Goal: Task Accomplishment & Management: Manage account settings

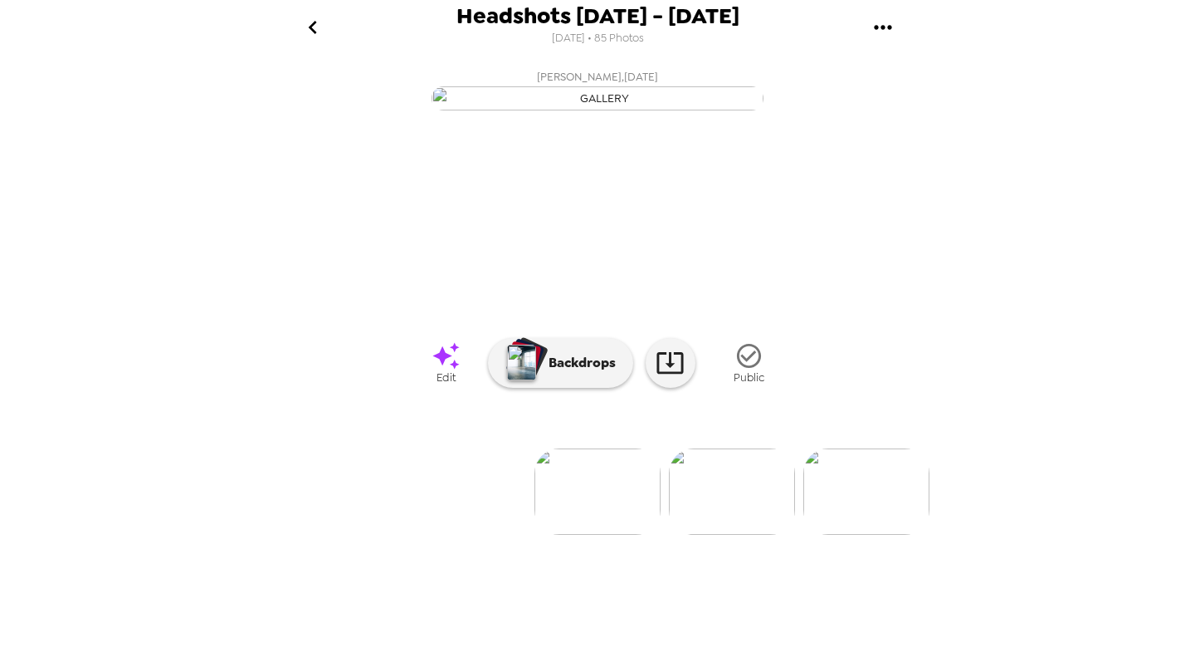
click at [315, 14] on icon "go back" at bounding box center [313, 27] width 27 height 27
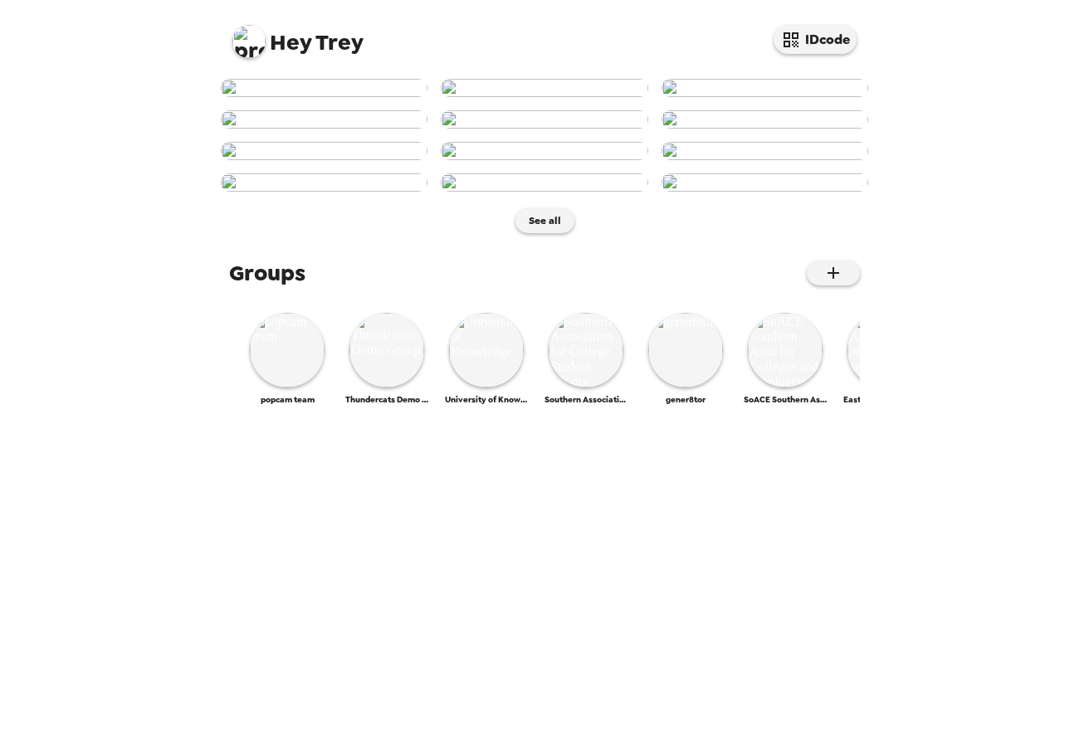
click at [260, 41] on img at bounding box center [248, 41] width 33 height 33
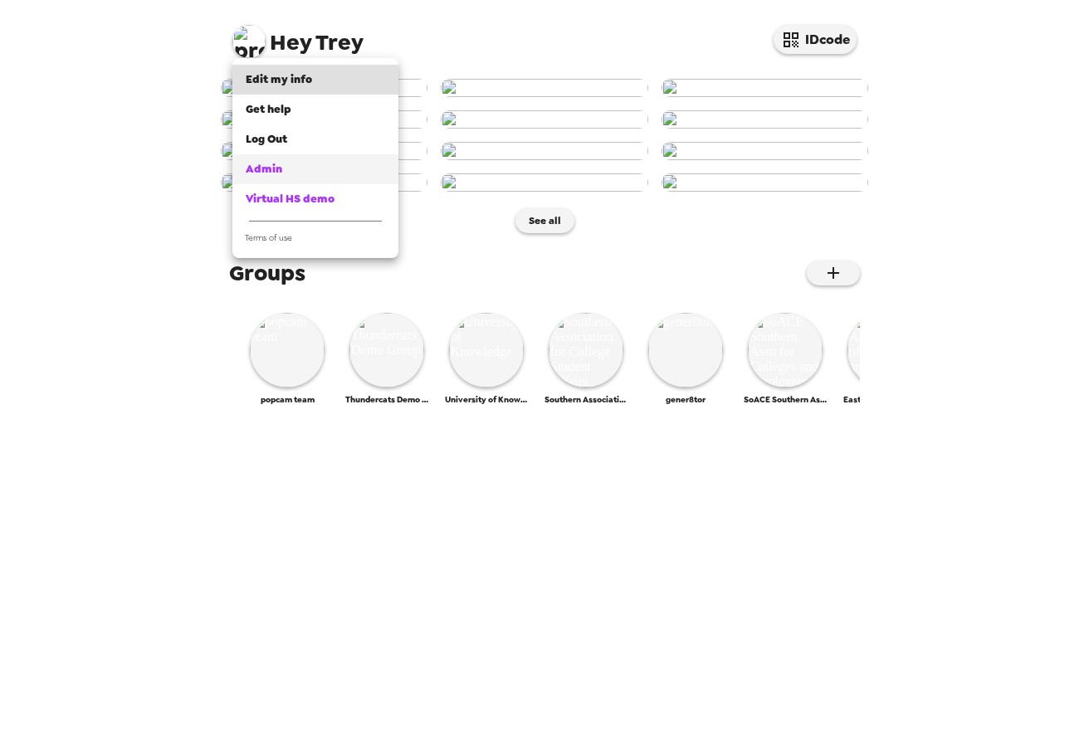
click at [287, 180] on link "Admin" at bounding box center [315, 169] width 166 height 30
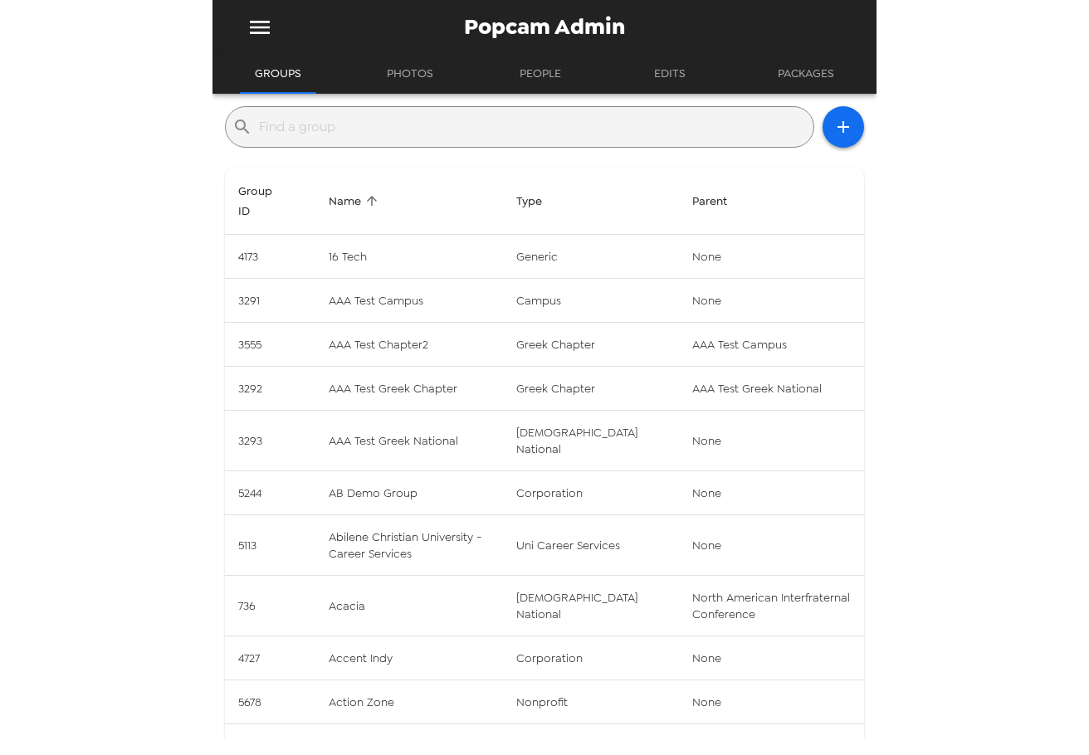
click at [313, 136] on input "text" at bounding box center [533, 127] width 548 height 27
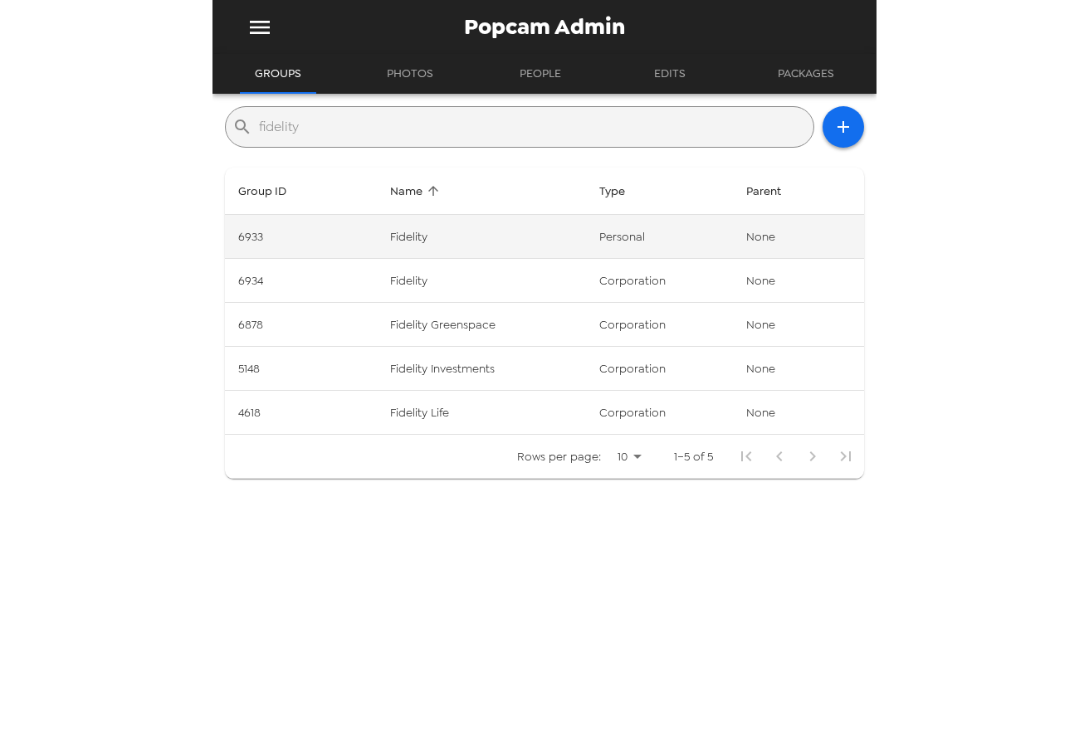
type input "fidelity"
click at [413, 242] on td "Fidelity" at bounding box center [481, 237] width 208 height 44
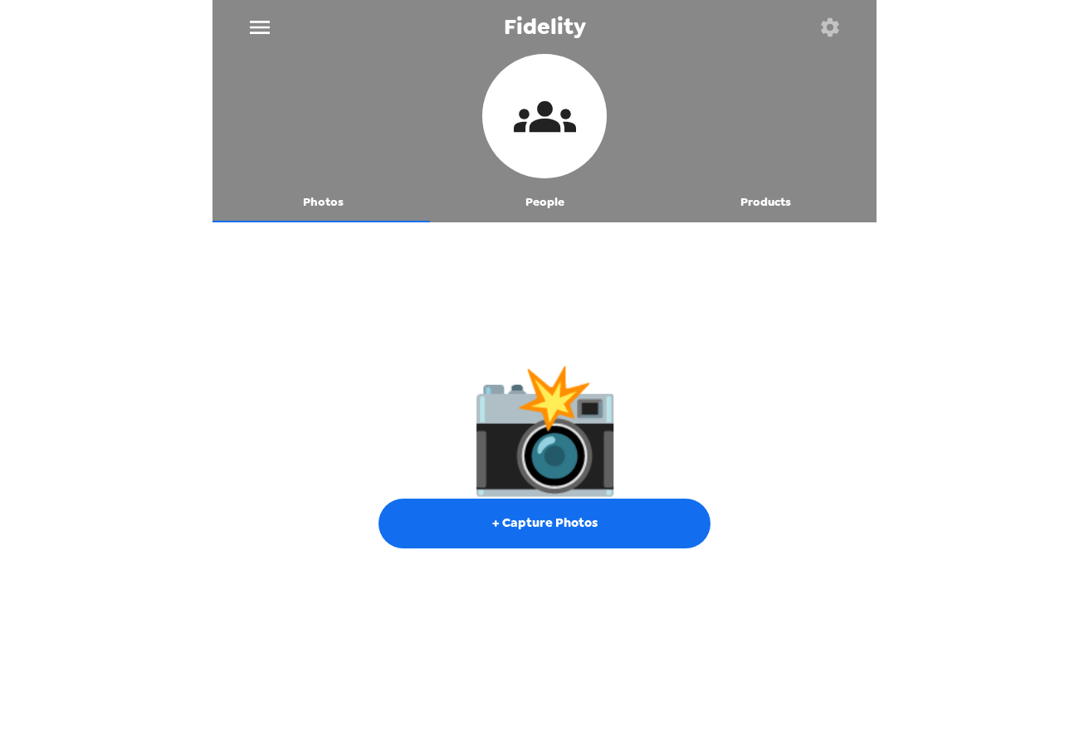
click at [548, 195] on button "People" at bounding box center [545, 203] width 222 height 40
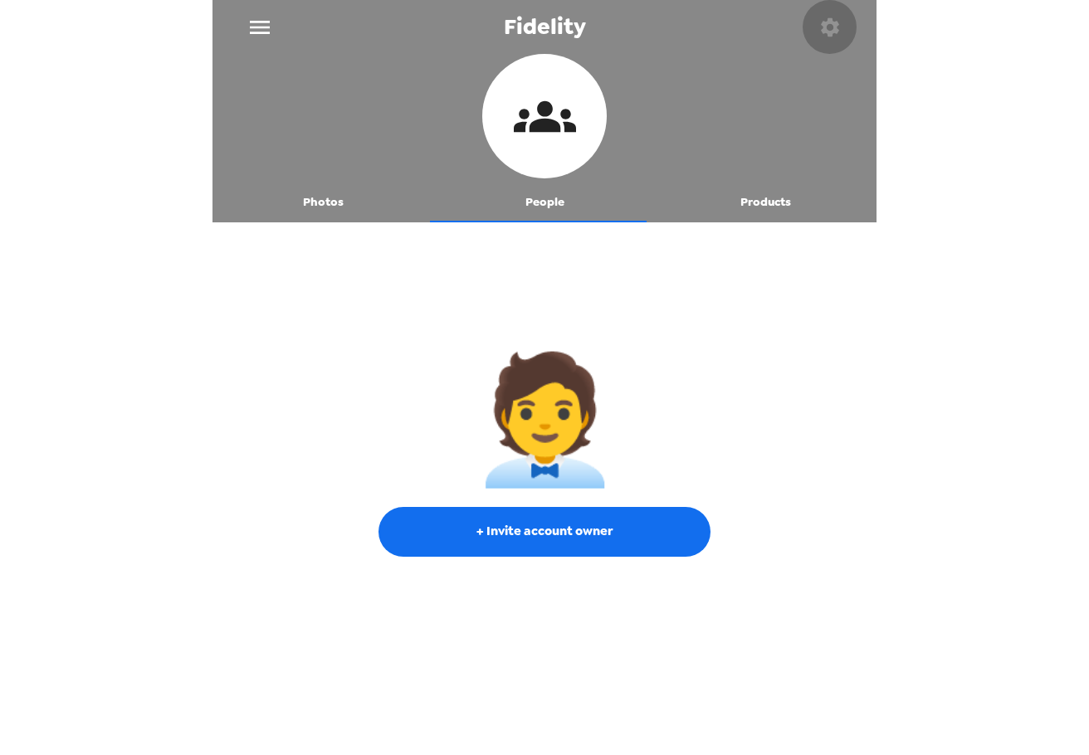
click at [828, 36] on icon "button" at bounding box center [830, 26] width 18 height 18
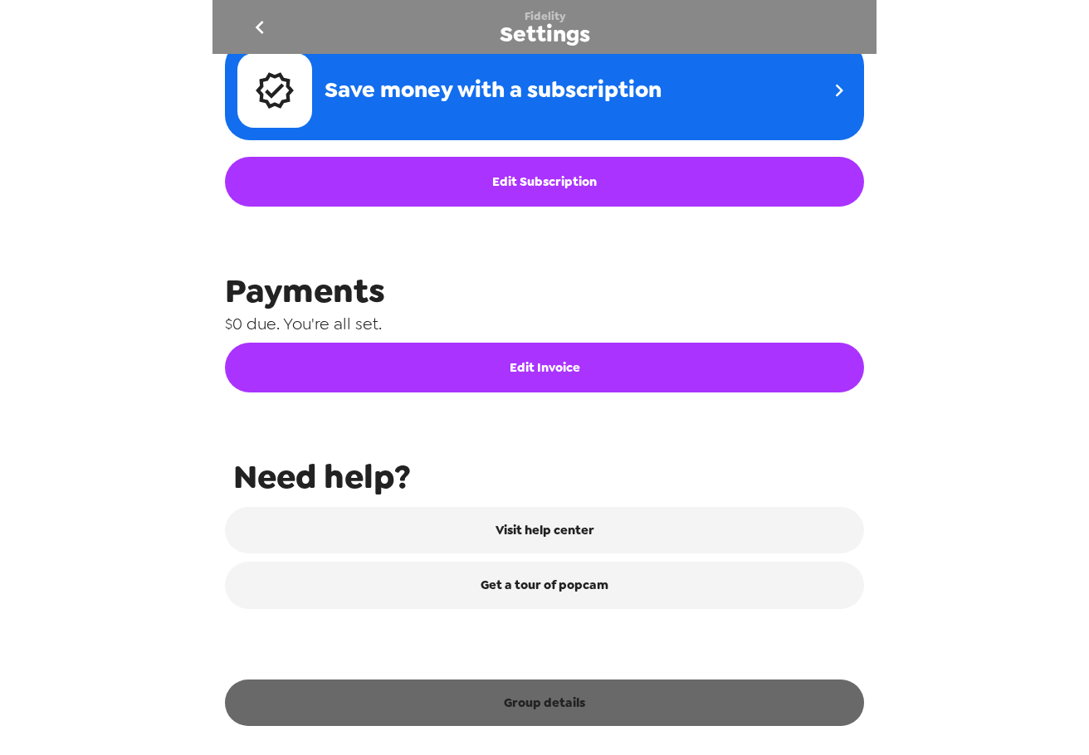
click at [558, 697] on button "Group details" at bounding box center [544, 703] width 639 height 46
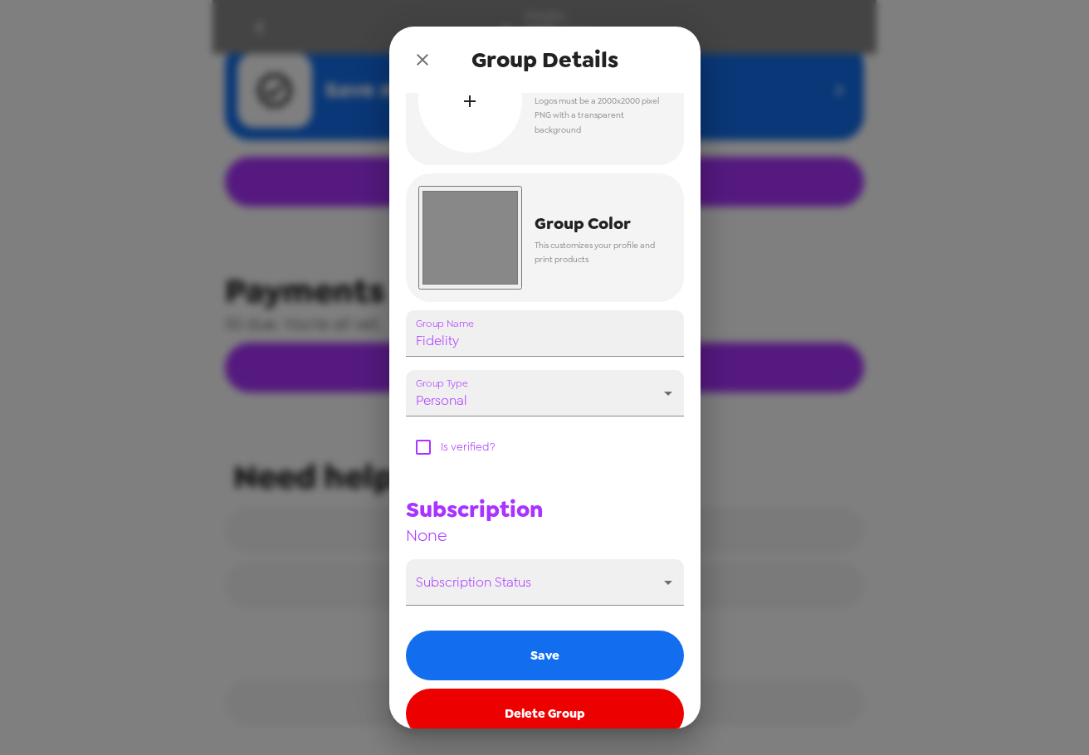
scroll to position [83, 0]
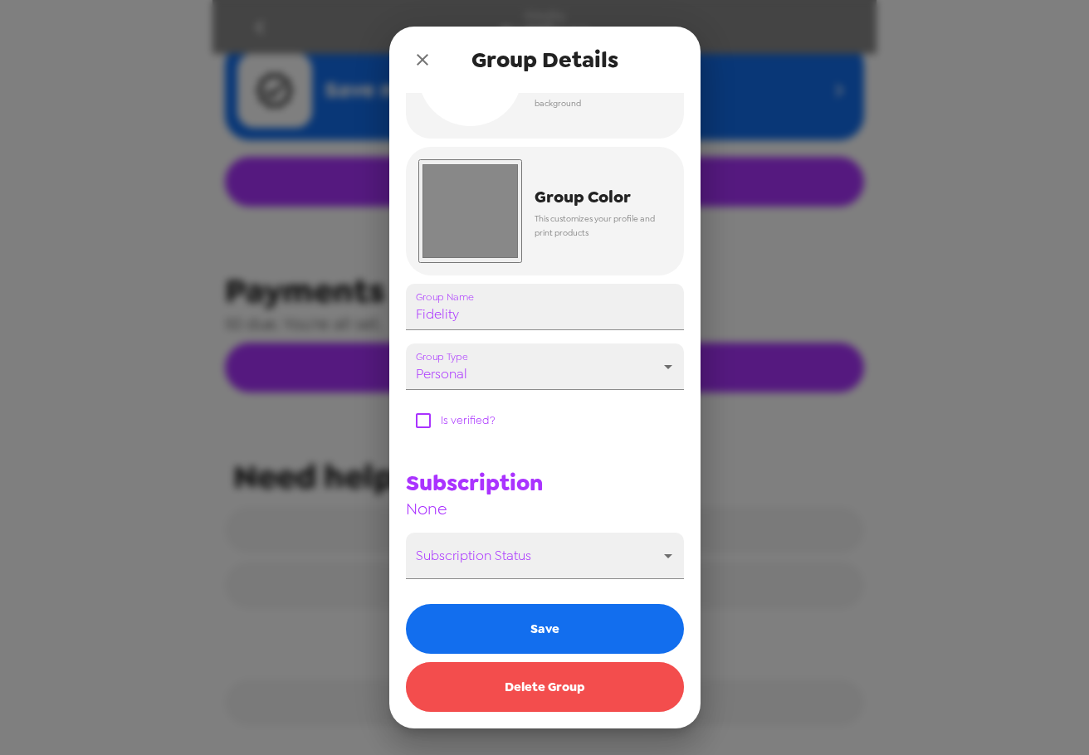
click at [566, 694] on button "Delete Group" at bounding box center [545, 687] width 278 height 50
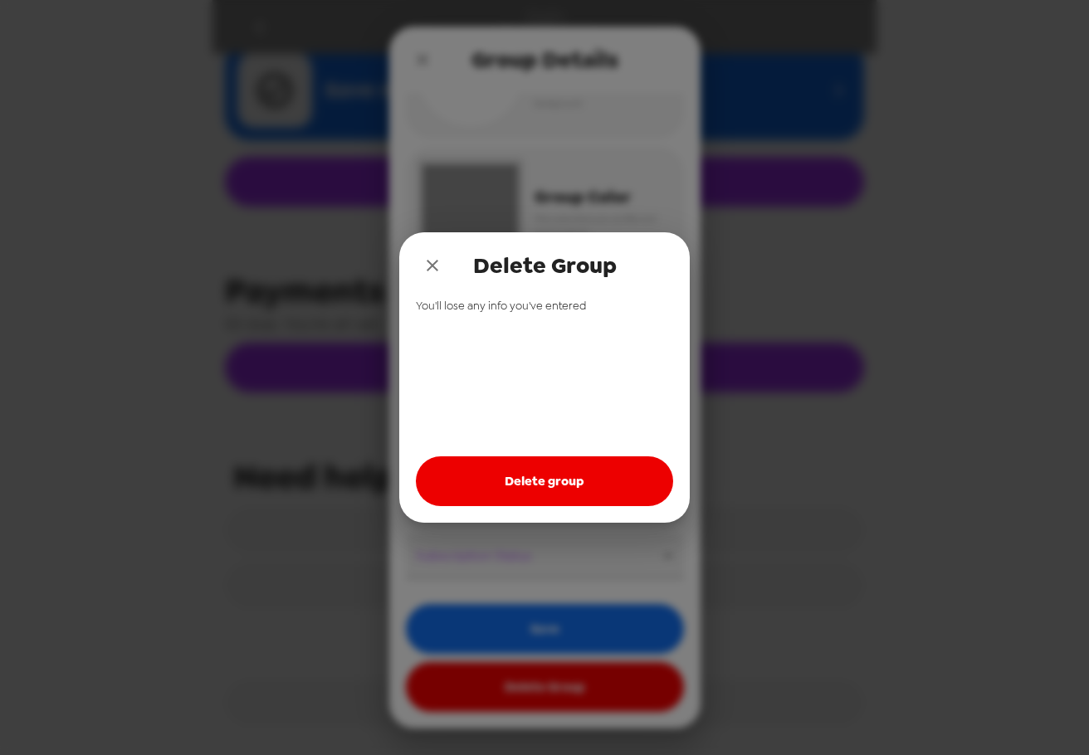
click at [554, 474] on button "Delete group" at bounding box center [544, 482] width 257 height 50
drag, startPoint x: 438, startPoint y: 263, endPoint x: 428, endPoint y: 108, distance: 155.6
click at [437, 261] on icon "close" at bounding box center [433, 266] width 20 height 20
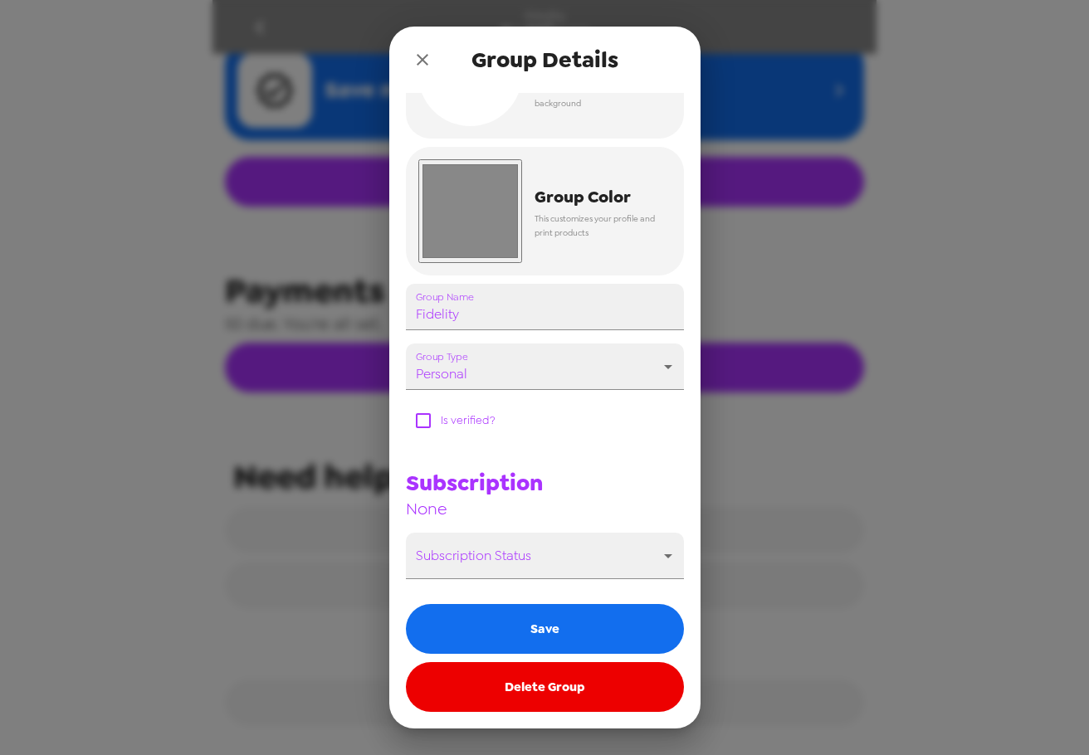
drag, startPoint x: 425, startPoint y: 62, endPoint x: 359, endPoint y: 44, distance: 68.9
click at [413, 62] on icon "close" at bounding box center [423, 60] width 20 height 20
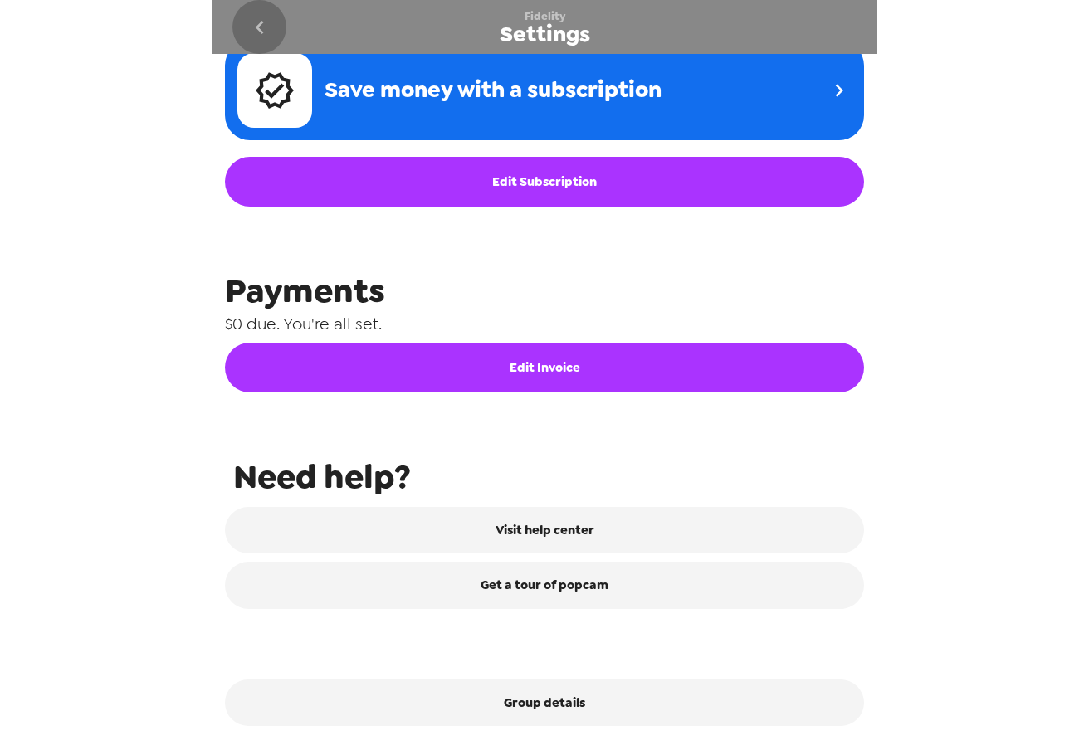
drag, startPoint x: 270, startPoint y: 27, endPoint x: 261, endPoint y: 27, distance: 9.1
click at [261, 27] on icon "go back" at bounding box center [260, 27] width 27 height 27
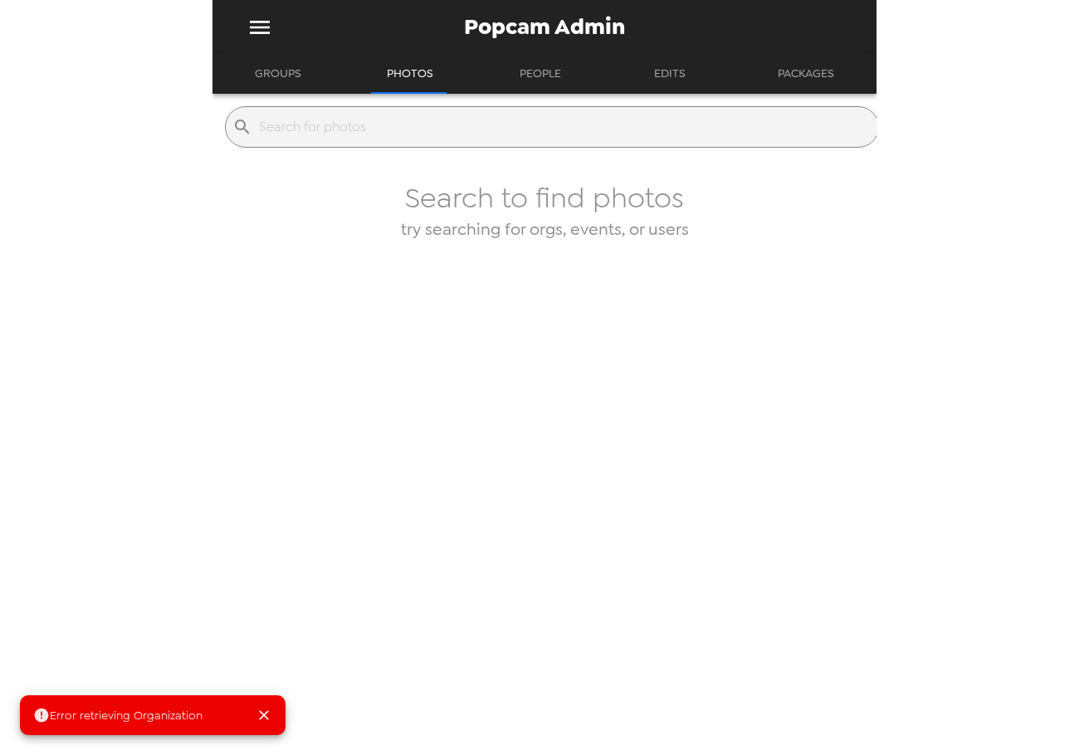
drag, startPoint x: 286, startPoint y: 63, endPoint x: 288, endPoint y: 73, distance: 10.1
click at [286, 66] on button "Groups" at bounding box center [278, 74] width 76 height 40
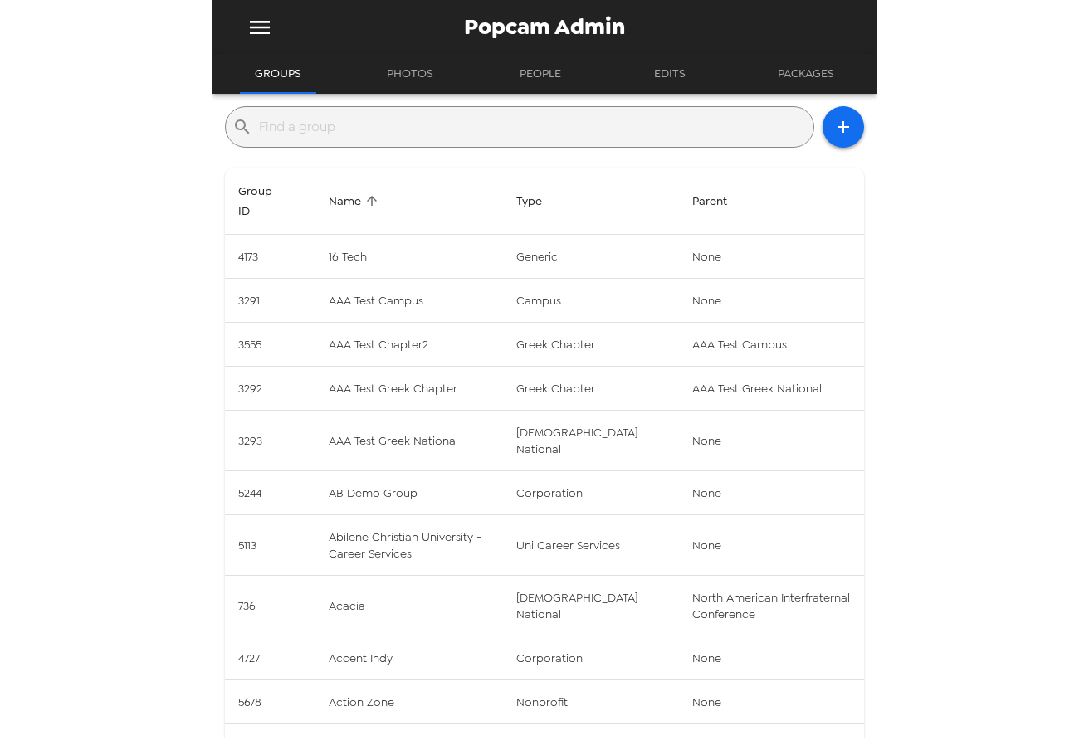
click at [309, 120] on input "text" at bounding box center [533, 127] width 548 height 27
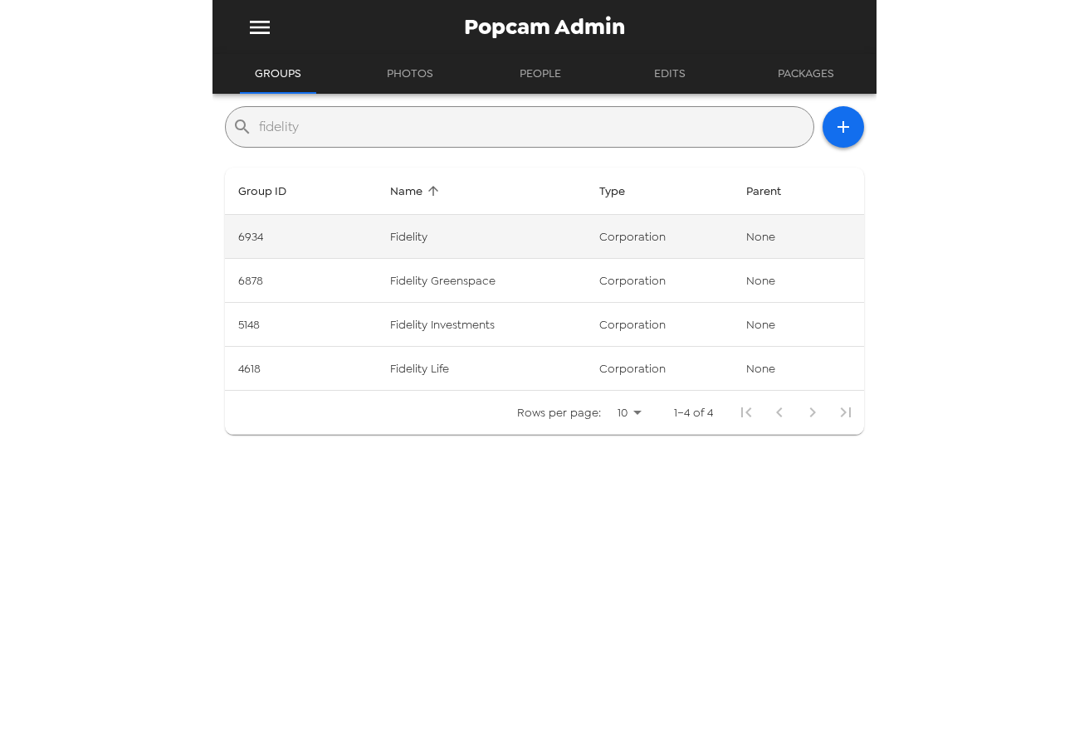
type input "fidelity"
click at [695, 252] on td "corporation" at bounding box center [659, 237] width 147 height 44
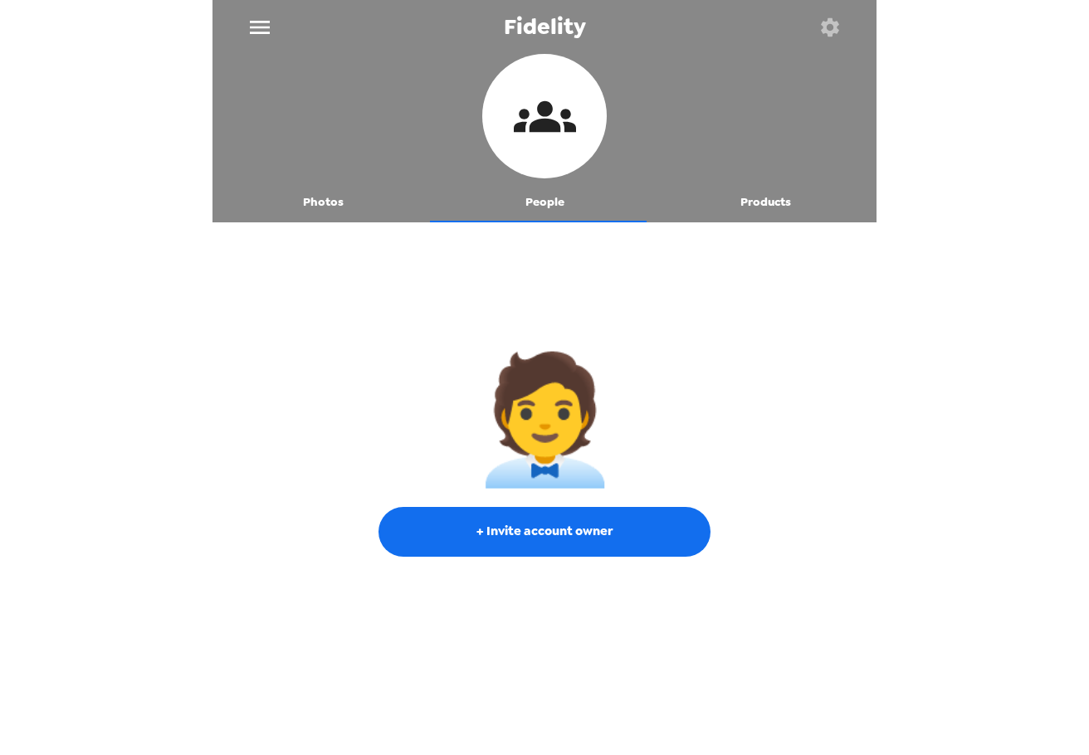
drag, startPoint x: 348, startPoint y: 197, endPoint x: 514, endPoint y: 196, distance: 166.0
click at [354, 195] on button "Photos" at bounding box center [324, 203] width 222 height 40
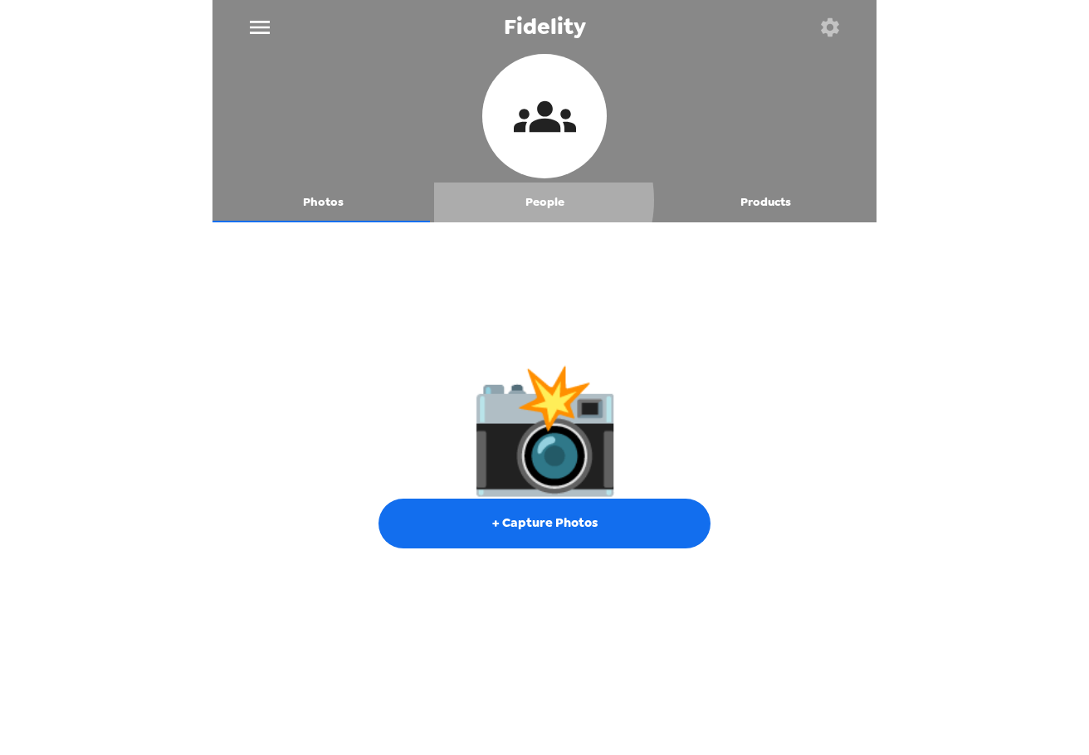
drag, startPoint x: 529, startPoint y: 200, endPoint x: 587, endPoint y: 197, distance: 58.2
click at [530, 200] on button "People" at bounding box center [545, 203] width 222 height 40
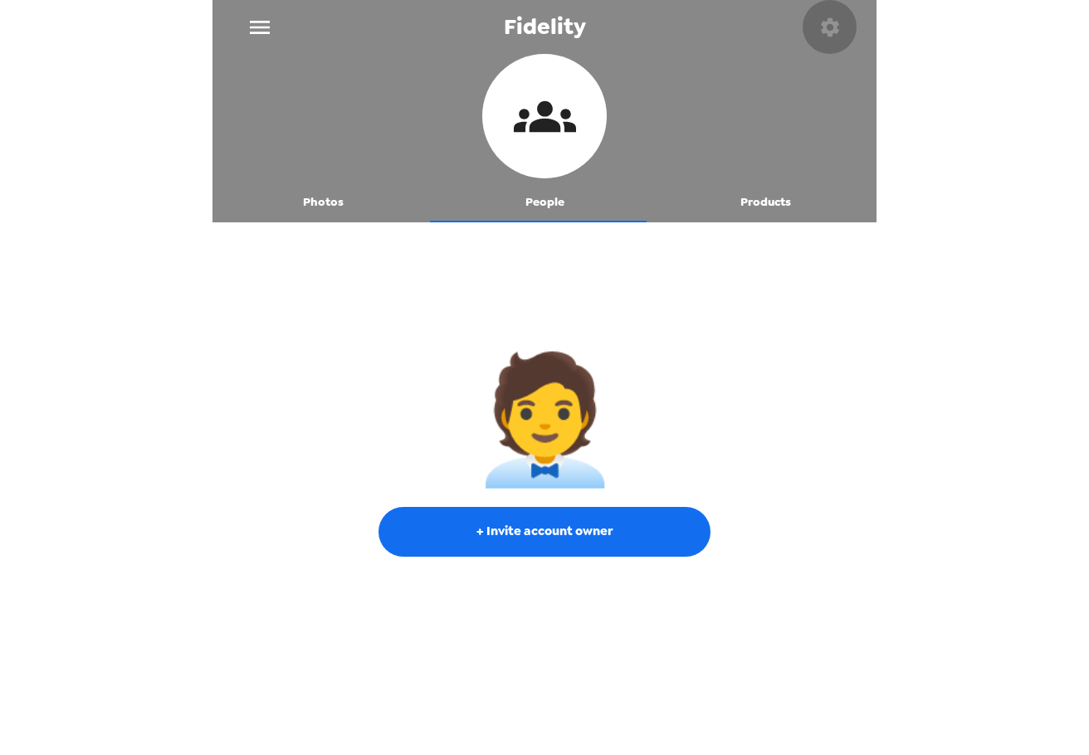
click at [828, 23] on icon "button" at bounding box center [830, 26] width 18 height 18
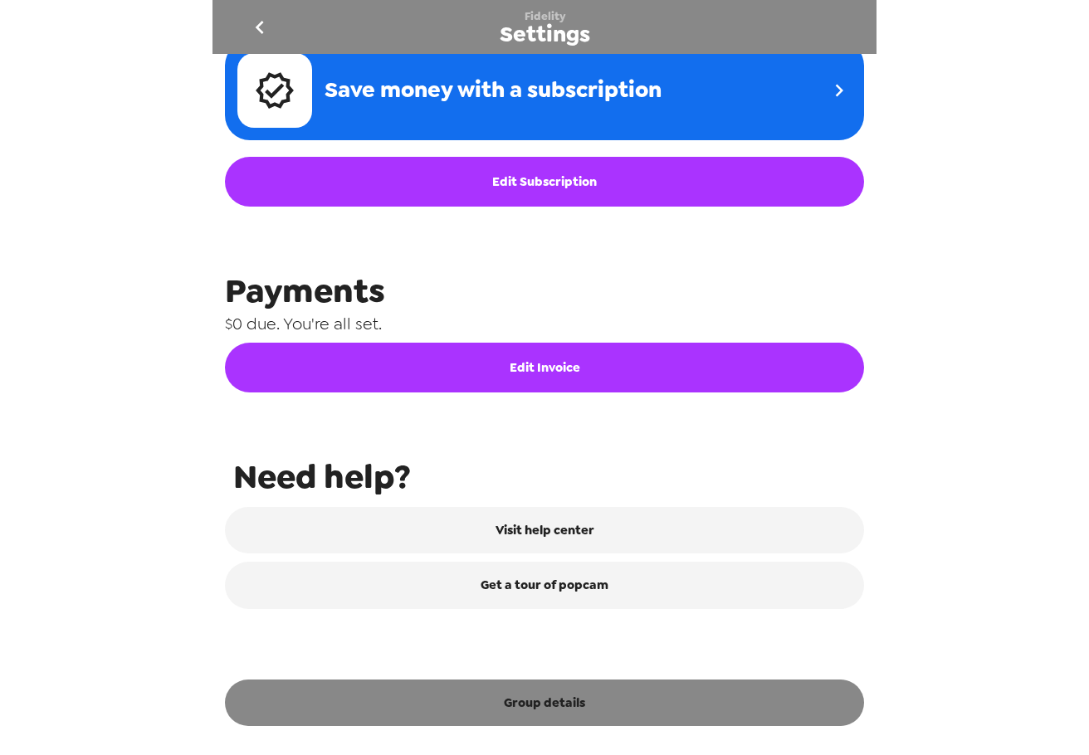
click at [560, 703] on button "Group details" at bounding box center [544, 703] width 639 height 46
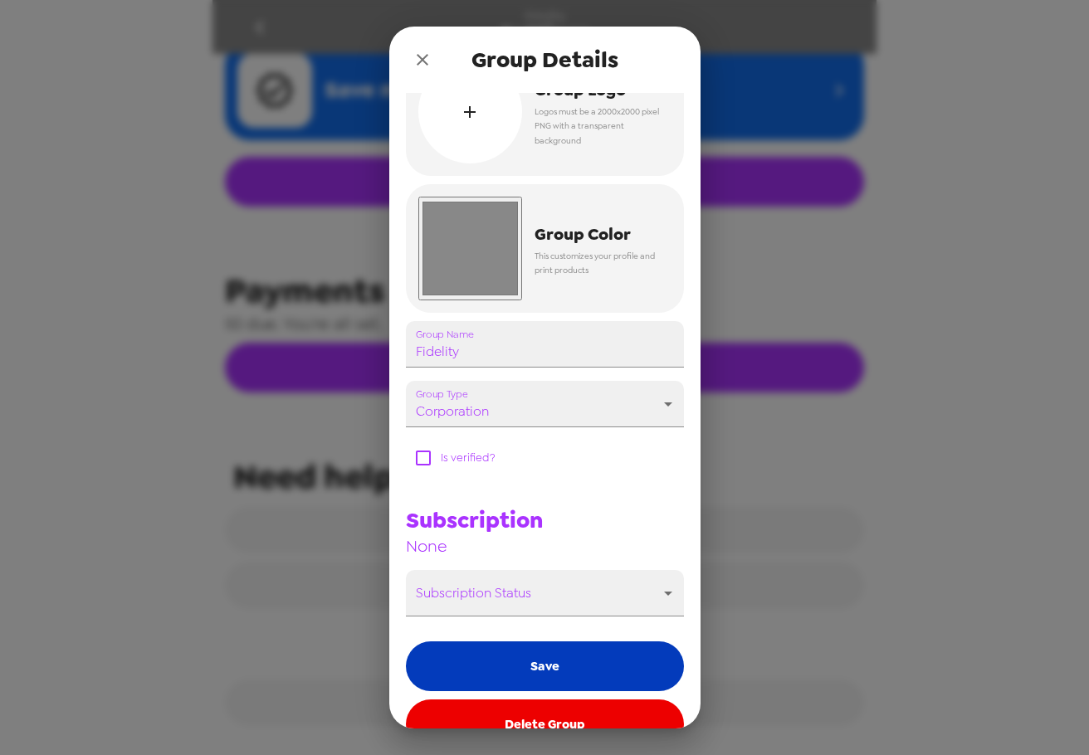
scroll to position [83, 0]
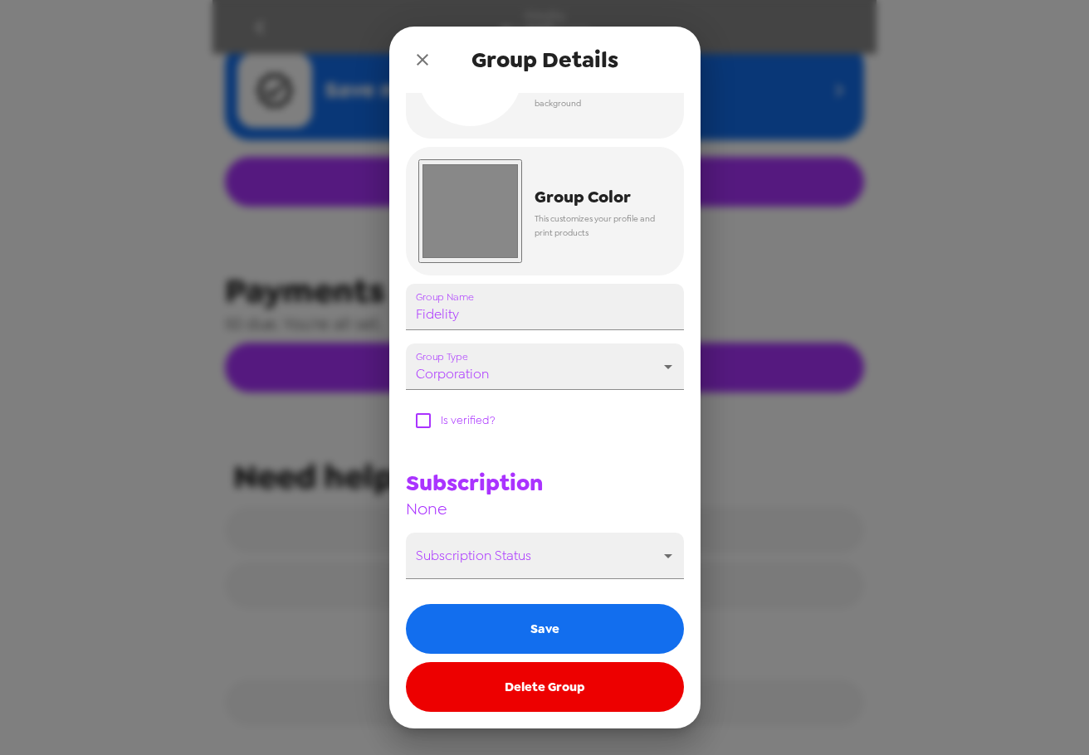
click at [543, 692] on button "Delete Group" at bounding box center [545, 687] width 278 height 50
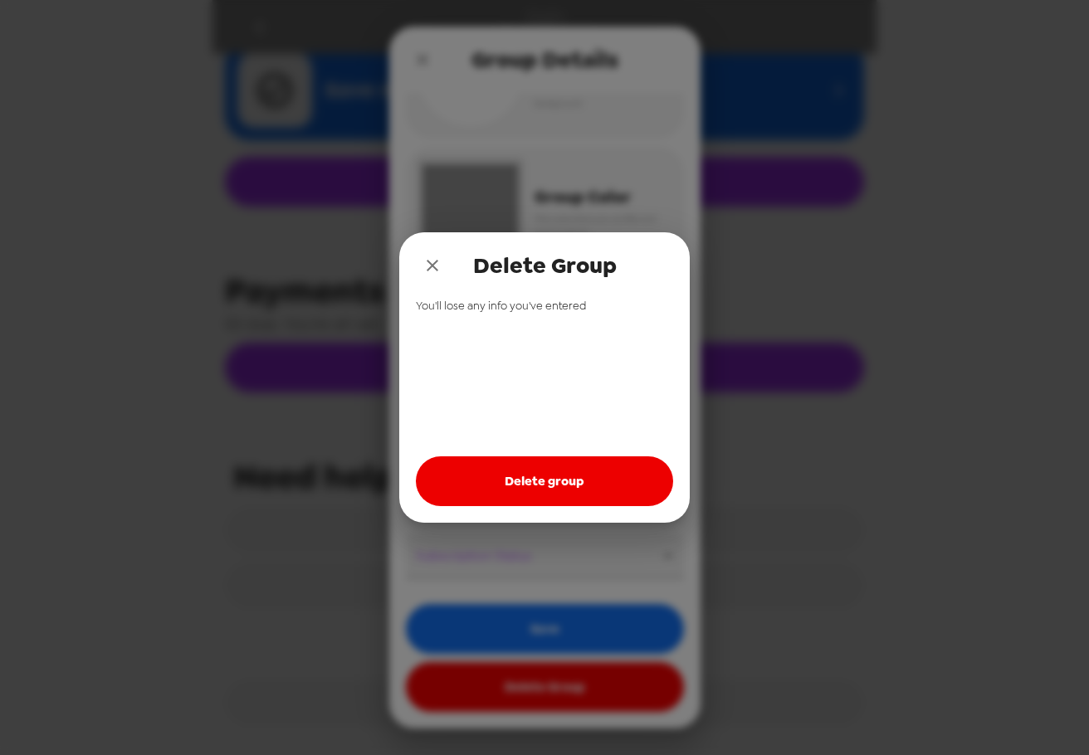
click at [525, 499] on button "Delete group" at bounding box center [544, 482] width 257 height 50
click at [431, 257] on icon "close" at bounding box center [433, 266] width 20 height 20
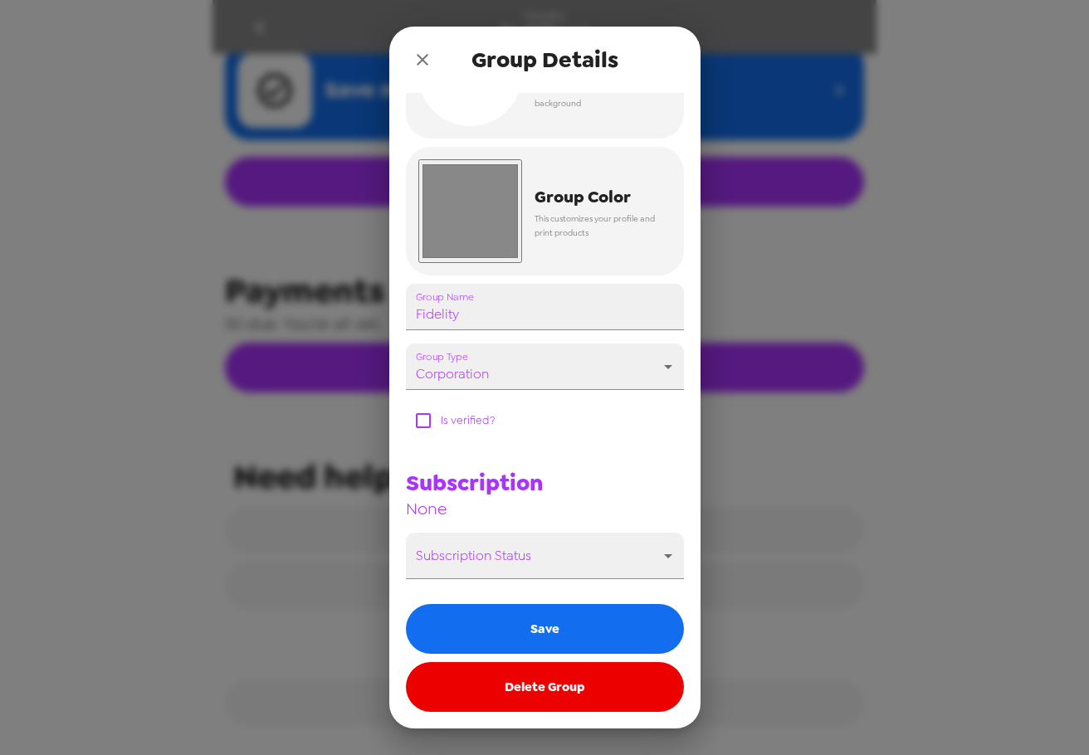
click at [395, 49] on div "Group Details" at bounding box center [544, 60] width 311 height 66
click at [261, 24] on div "Group Details Group Logo Logos must be a 2000x2000 pixel PNG with a transparent…" at bounding box center [544, 377] width 1089 height 755
click at [420, 64] on icon "close" at bounding box center [423, 60] width 20 height 20
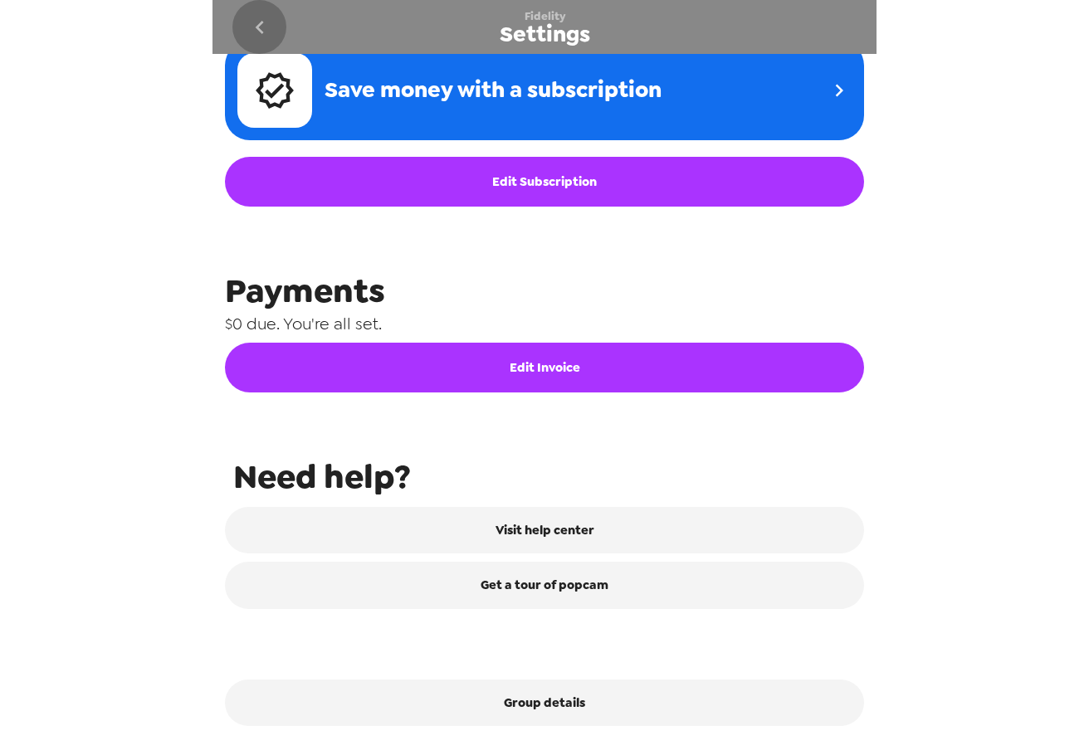
drag, startPoint x: 259, startPoint y: 23, endPoint x: 173, endPoint y: 4, distance: 88.4
click at [257, 23] on icon "go back" at bounding box center [260, 27] width 27 height 27
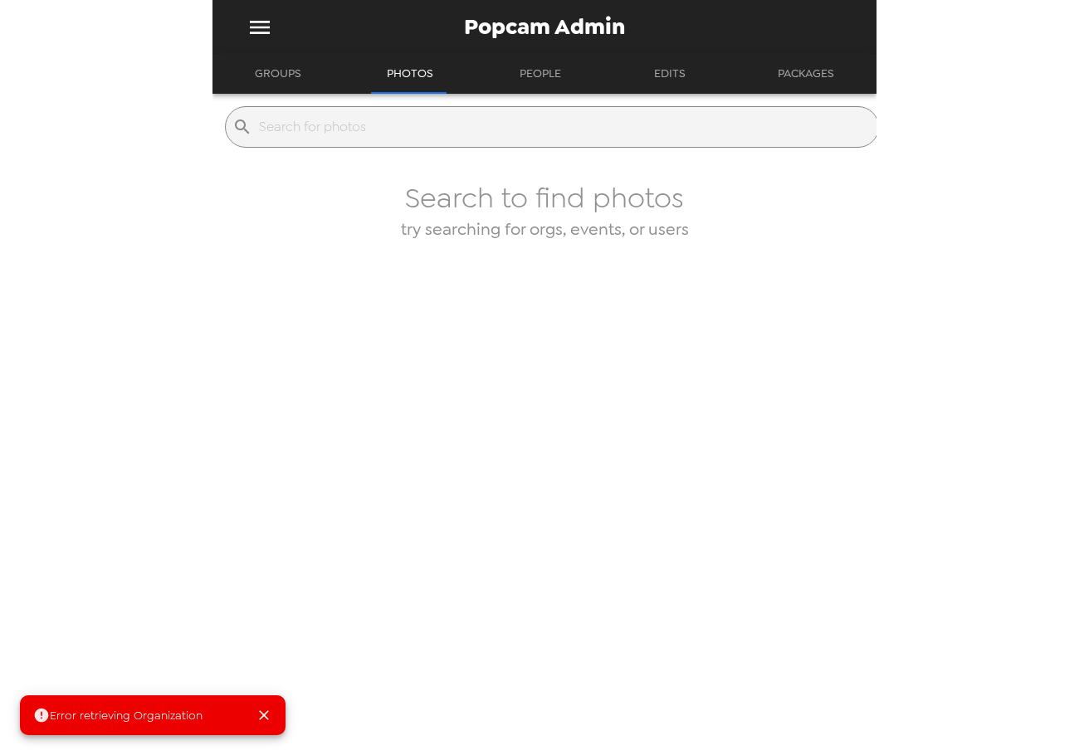
drag, startPoint x: 273, startPoint y: 55, endPoint x: 299, endPoint y: 83, distance: 38.2
click at [273, 56] on button "Groups" at bounding box center [278, 74] width 76 height 40
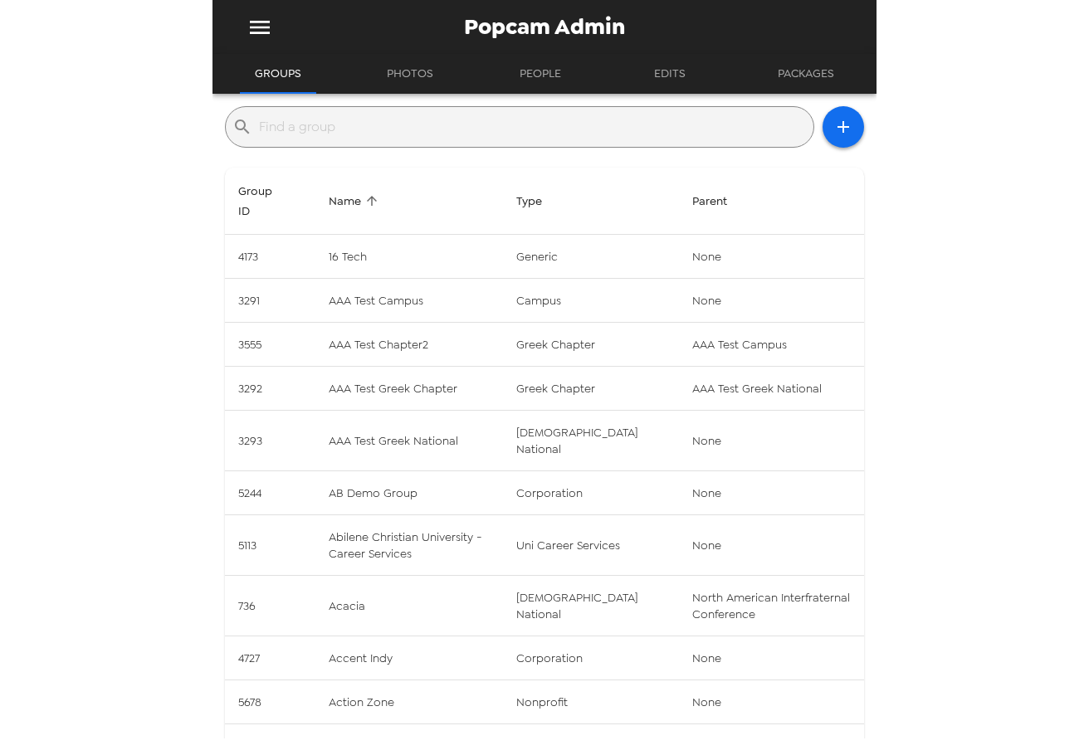
click at [320, 120] on input "text" at bounding box center [533, 127] width 548 height 27
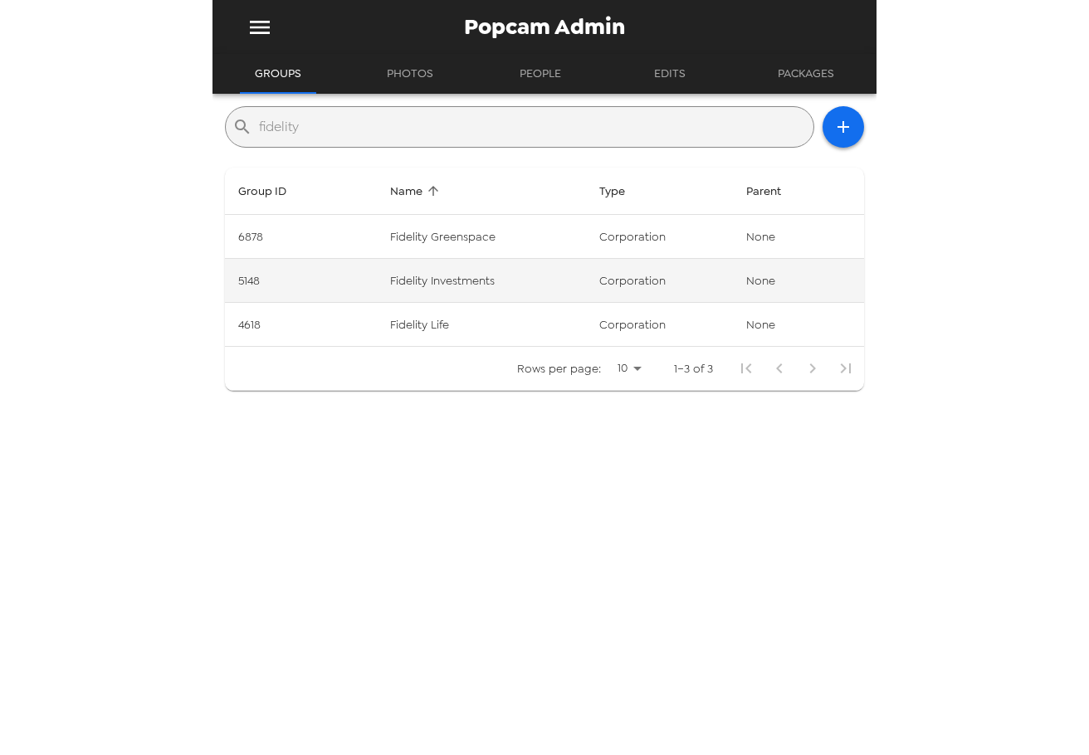
type input "fidelity"
click at [504, 287] on td "Fidelity Investments" at bounding box center [481, 281] width 208 height 44
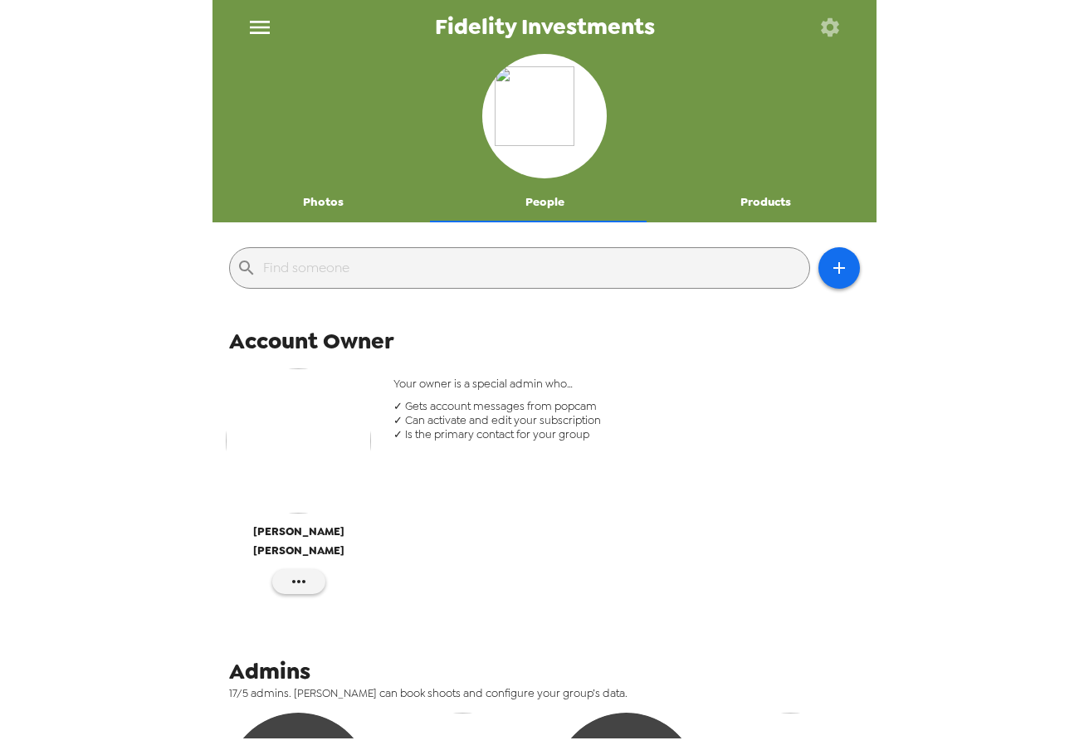
click at [305, 209] on button "Photos" at bounding box center [324, 203] width 222 height 40
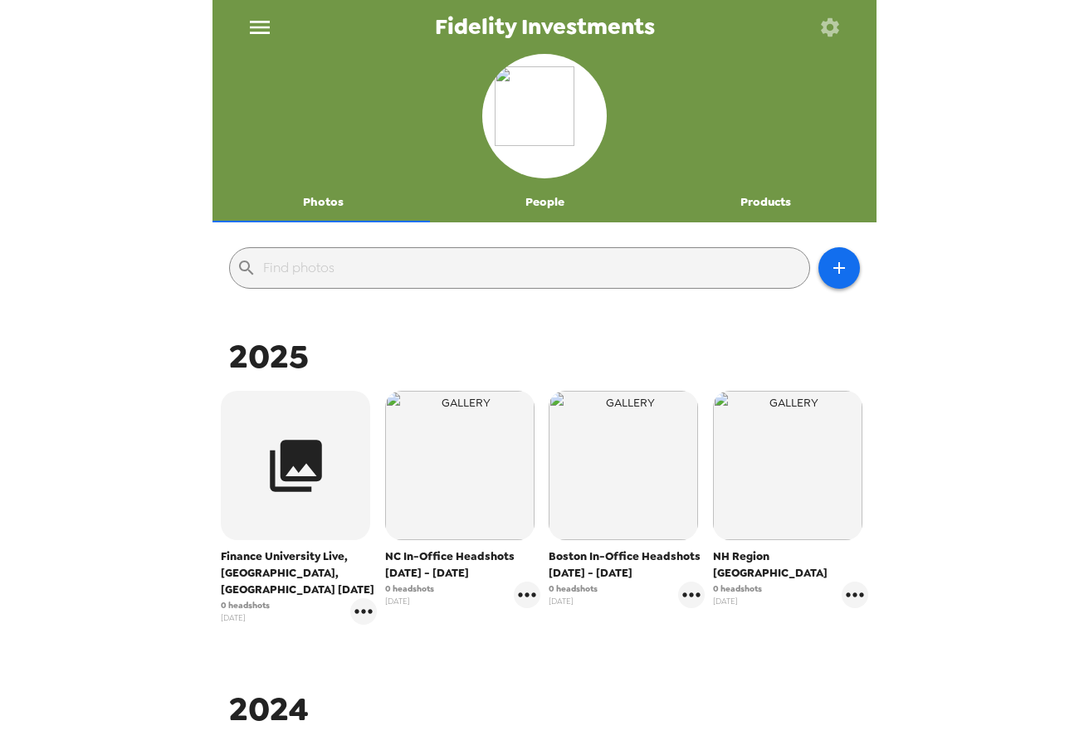
click at [825, 27] on icon "button" at bounding box center [830, 26] width 18 height 18
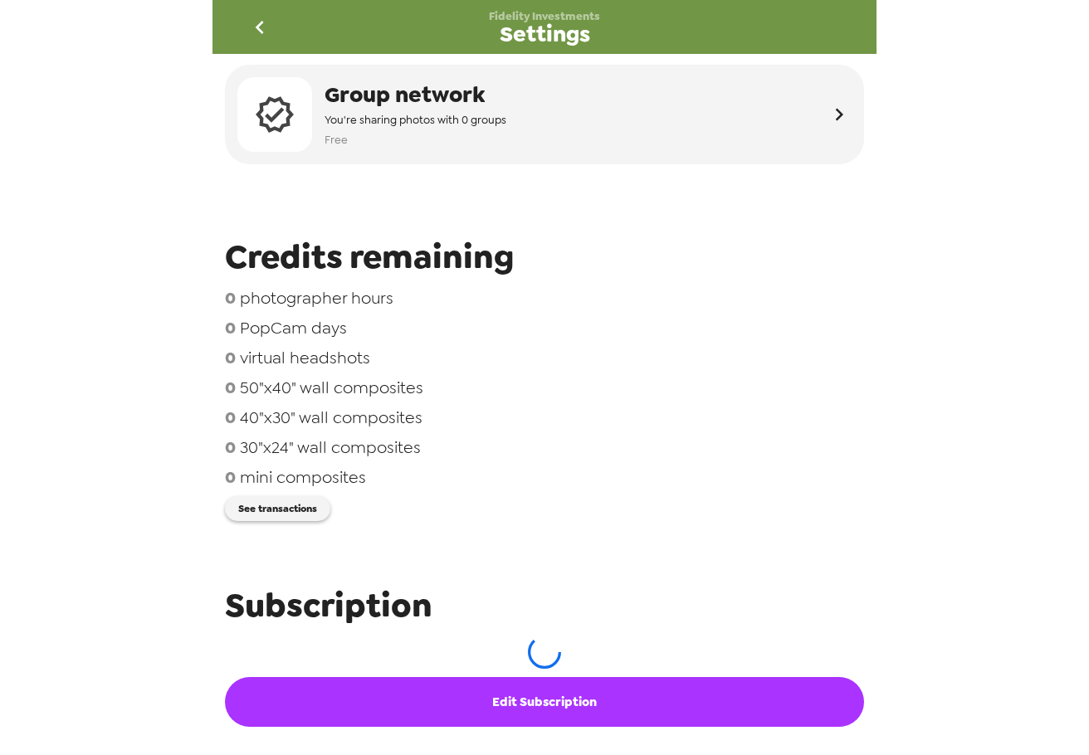
scroll to position [83, 0]
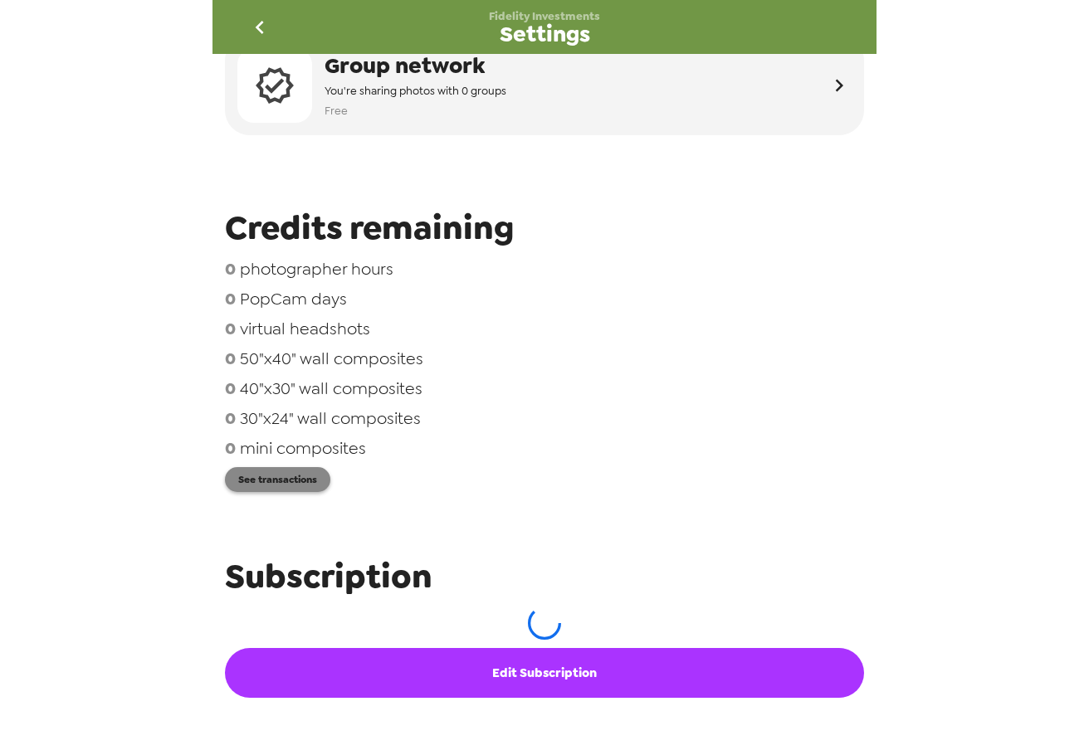
click at [311, 482] on button "See transactions" at bounding box center [277, 479] width 105 height 25
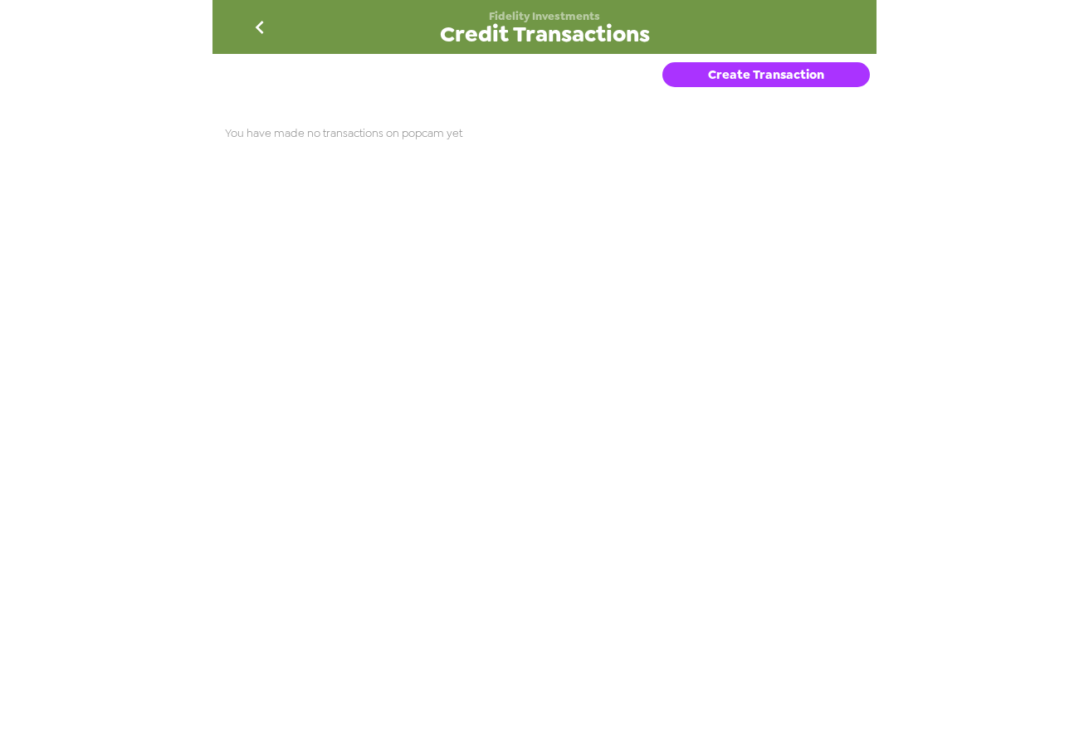
click at [701, 65] on button "Create Transaction" at bounding box center [766, 74] width 208 height 25
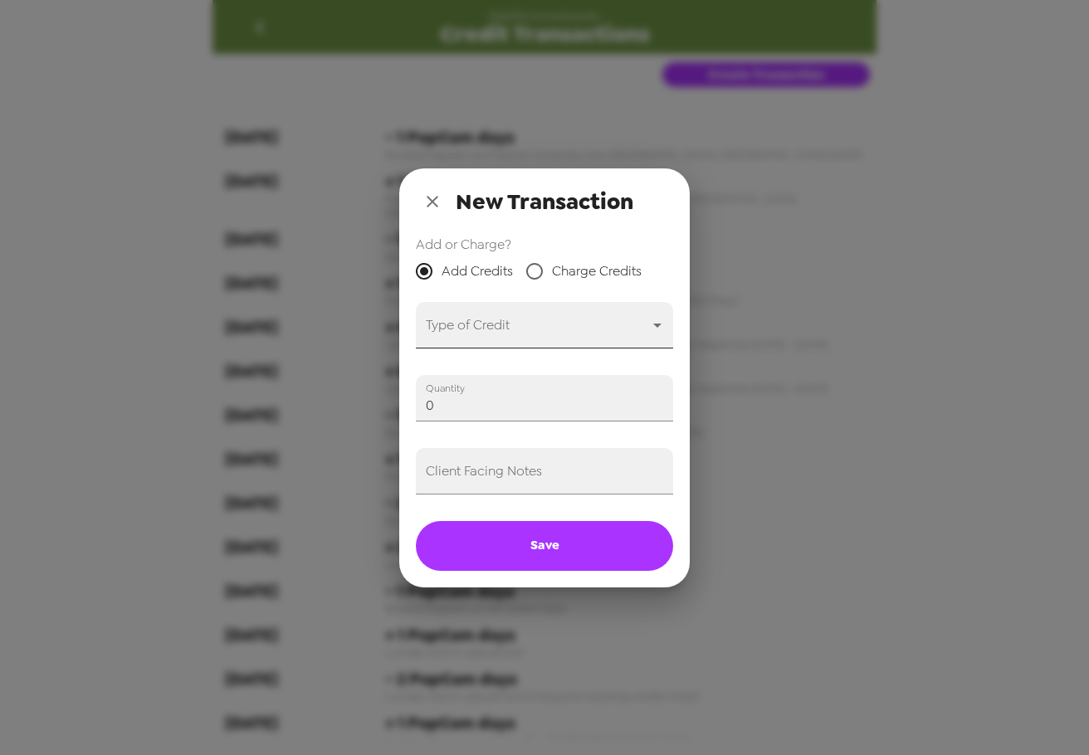
click at [516, 340] on body "Fidelity Investments Credit Transactions Create Transaction 9-10-25 - 1 PopCam …" at bounding box center [544, 377] width 1089 height 755
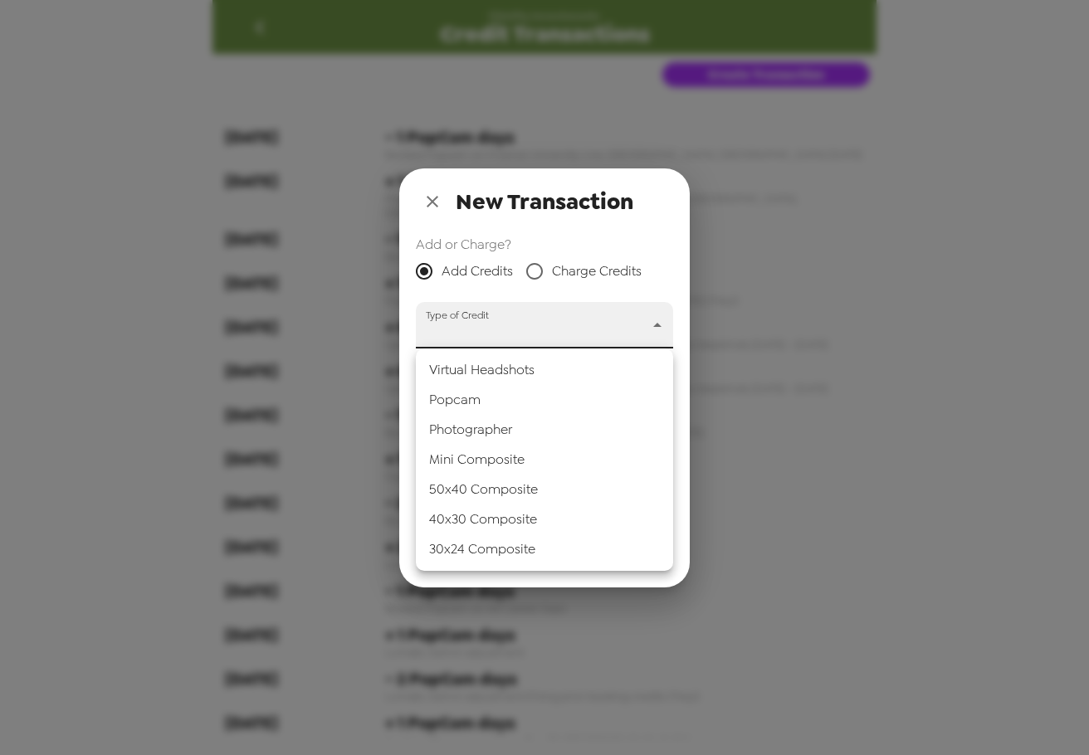
click at [505, 395] on li "Popcam" at bounding box center [544, 400] width 257 height 30
type input "popcam"
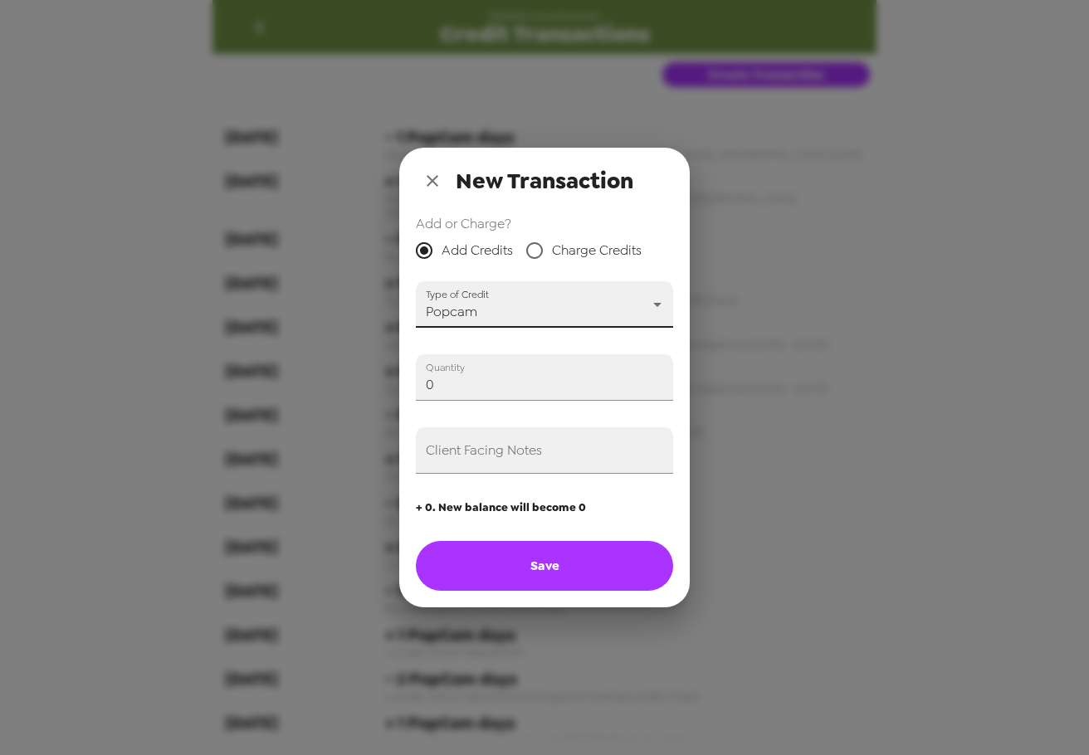
drag, startPoint x: 472, startPoint y: 397, endPoint x: 285, endPoint y: 387, distance: 187.9
click at [281, 386] on div "New Transaction Add or Charge? Add Credits Charge Credits Type of Credit Popcam…" at bounding box center [544, 377] width 1089 height 755
type input "1"
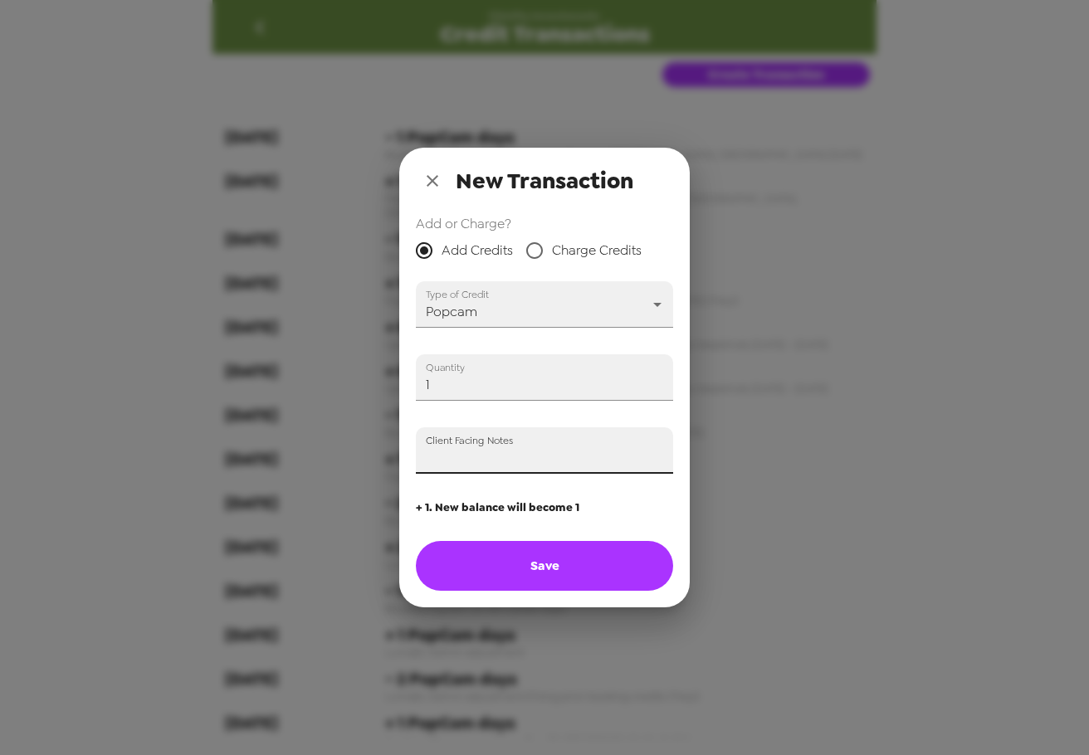
click at [495, 461] on input "Client Facing Notes" at bounding box center [544, 451] width 257 height 46
type input "Applying one popcam credit in advance of payment for event on 10/7/25 (Trey)"
click at [535, 567] on button "Save" at bounding box center [544, 566] width 257 height 50
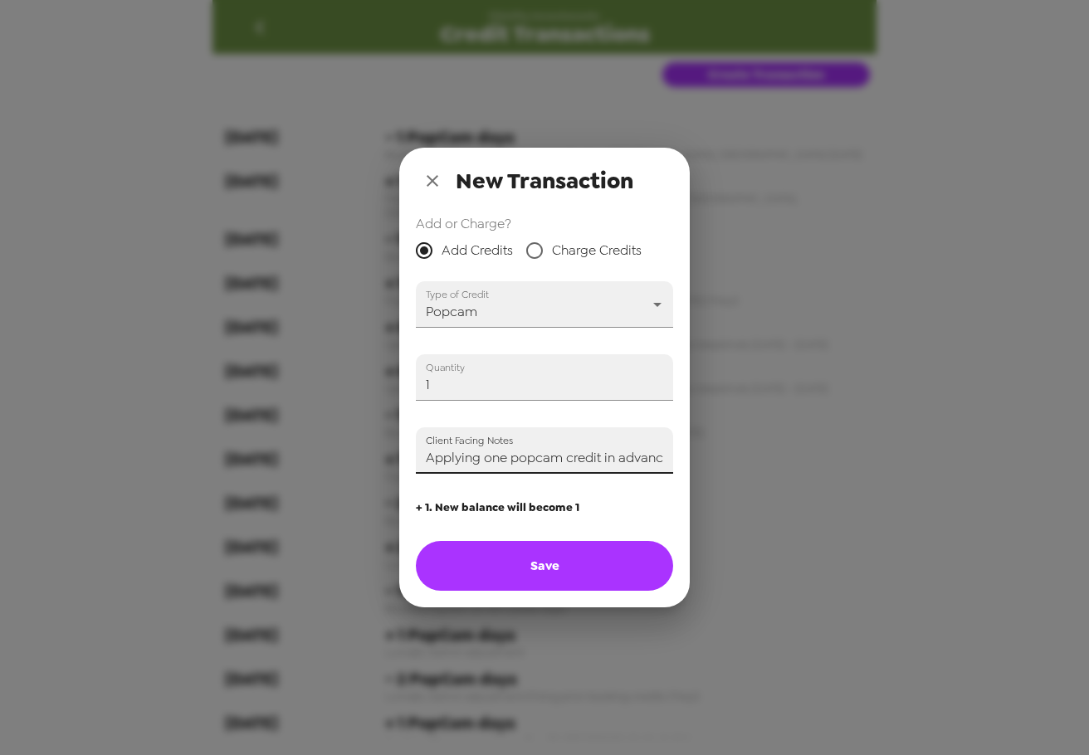
type input "0"
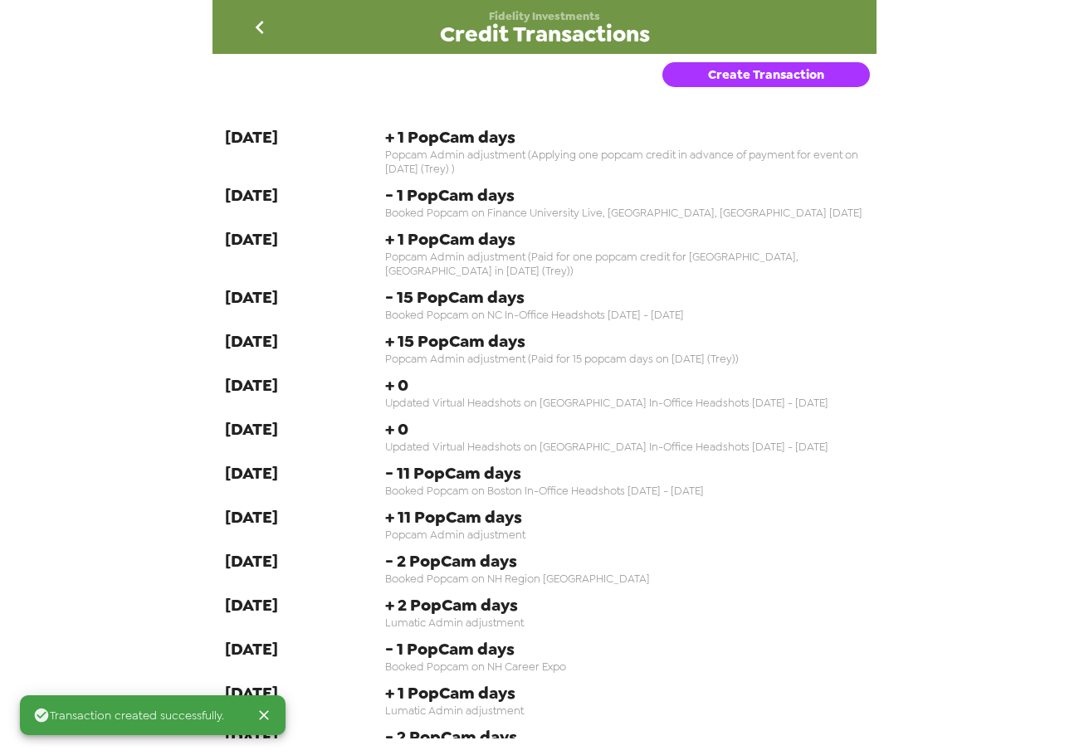
click at [266, 33] on icon "go back" at bounding box center [260, 27] width 27 height 27
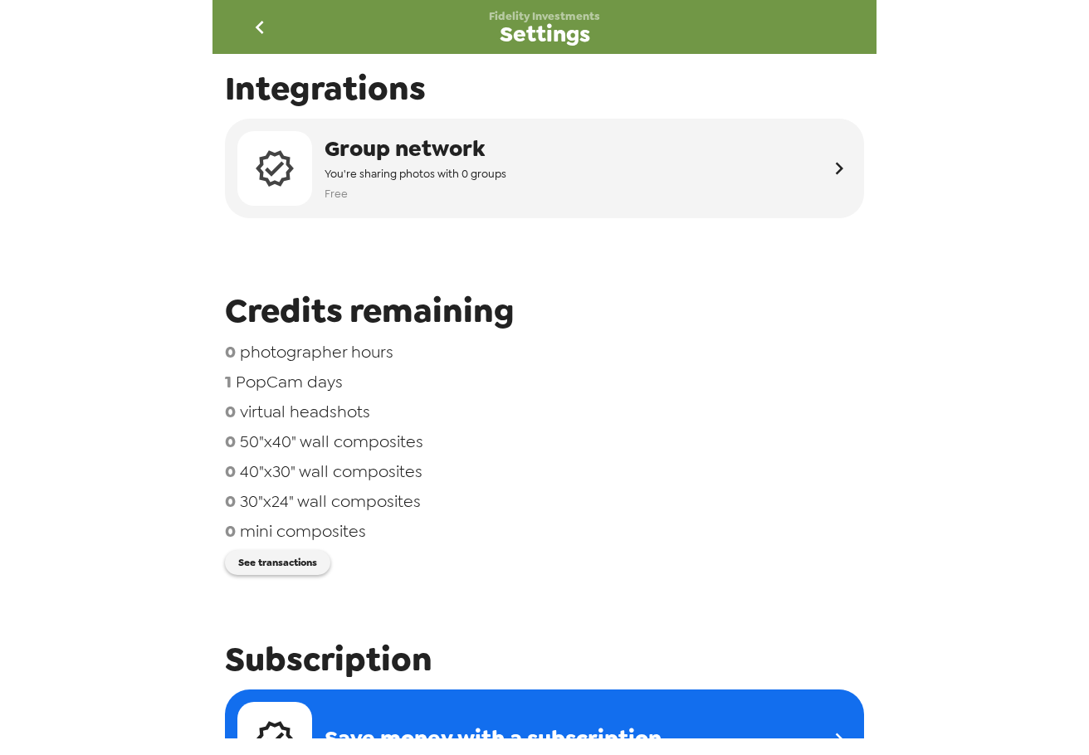
click at [252, 27] on icon "go back" at bounding box center [260, 27] width 27 height 27
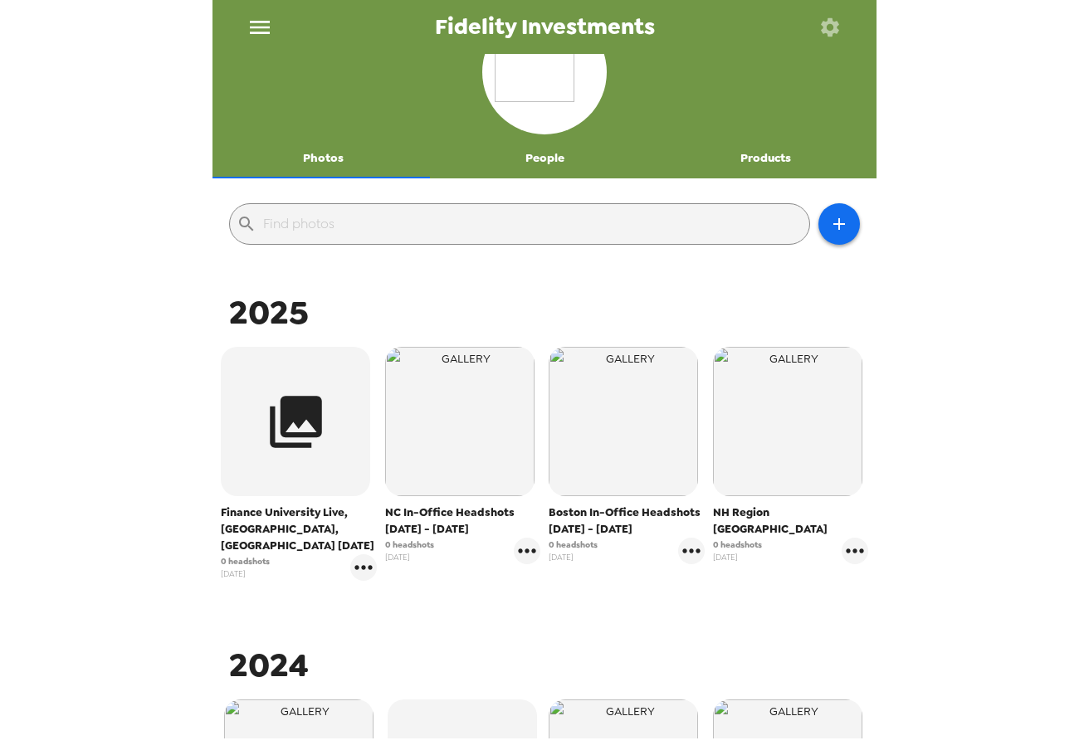
scroll to position [83, 0]
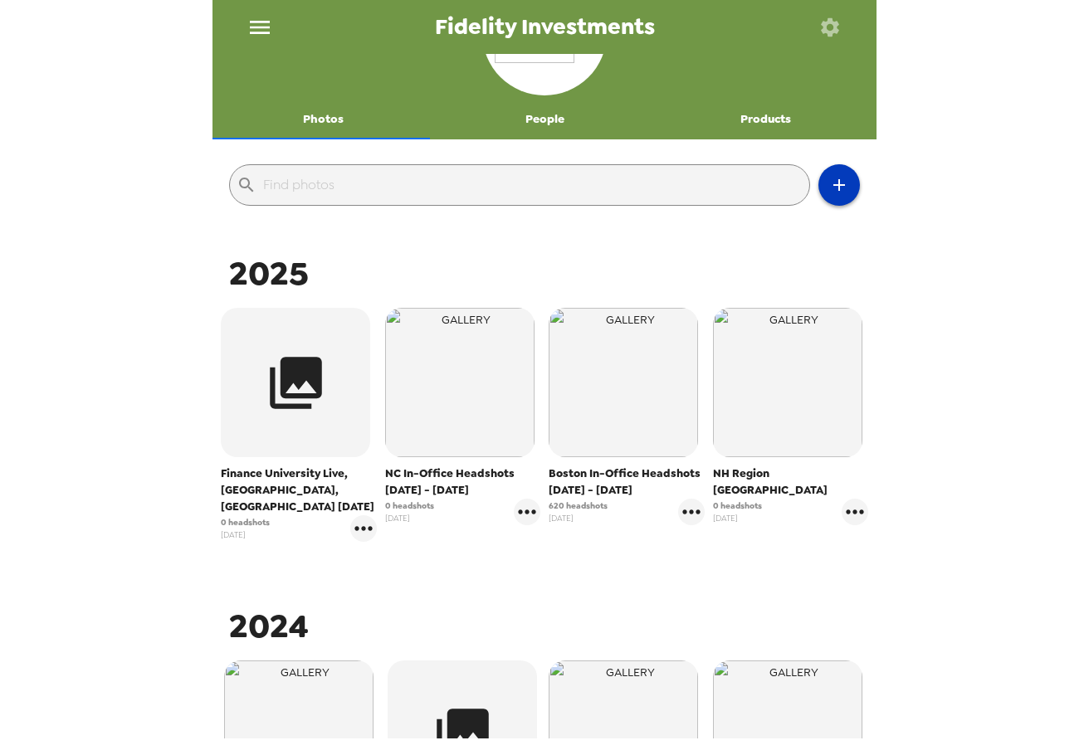
click at [829, 190] on icon "button" at bounding box center [839, 185] width 20 height 20
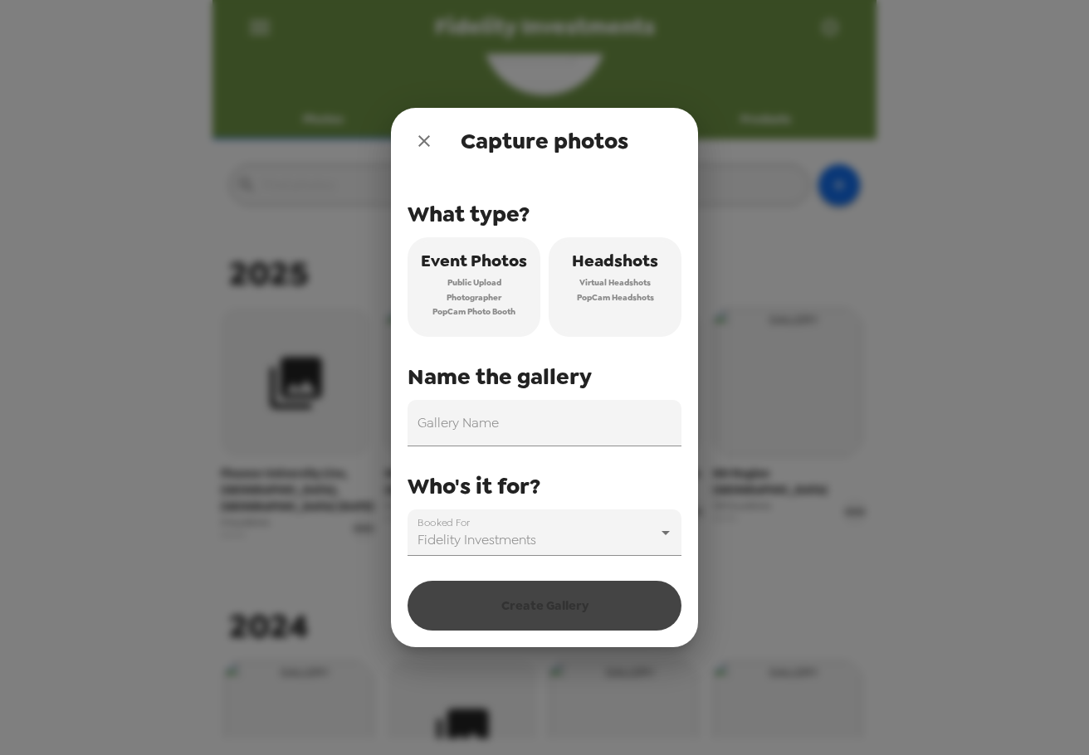
click at [636, 277] on span "Virtual Headshots" at bounding box center [614, 283] width 71 height 15
click at [545, 437] on input "Gallery Name" at bounding box center [545, 423] width 274 height 46
click at [519, 413] on input "Gallery Name" at bounding box center [545, 423] width 274 height 46
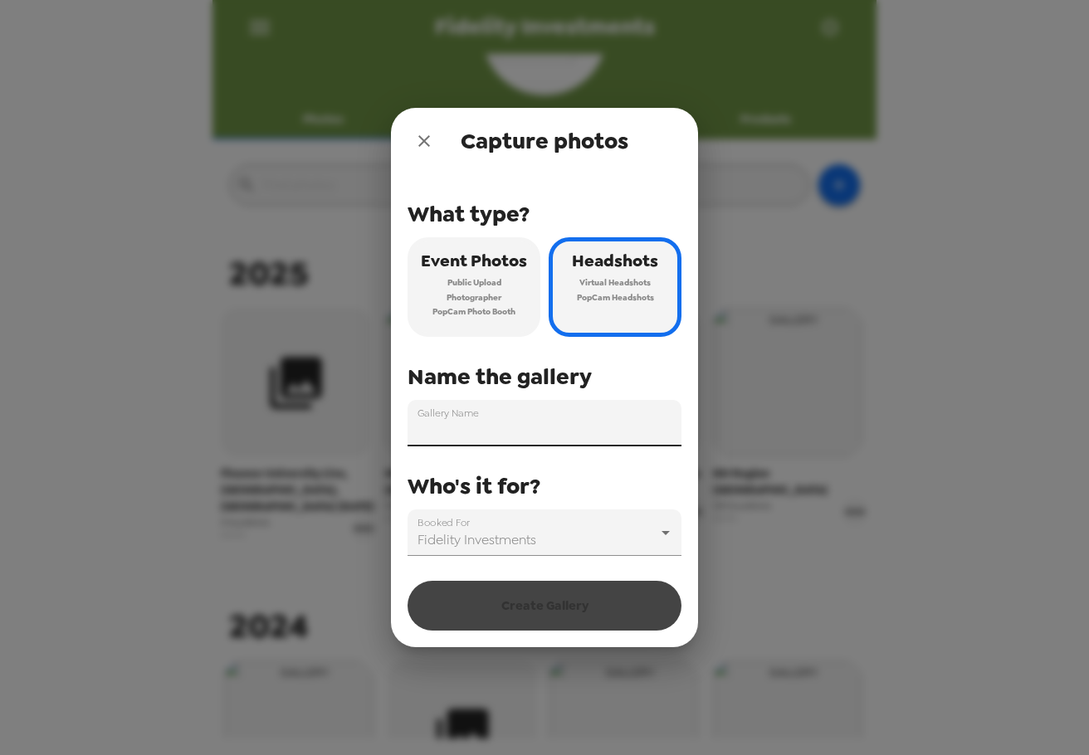
paste input "SPS Product & Technology ELT Offsite"
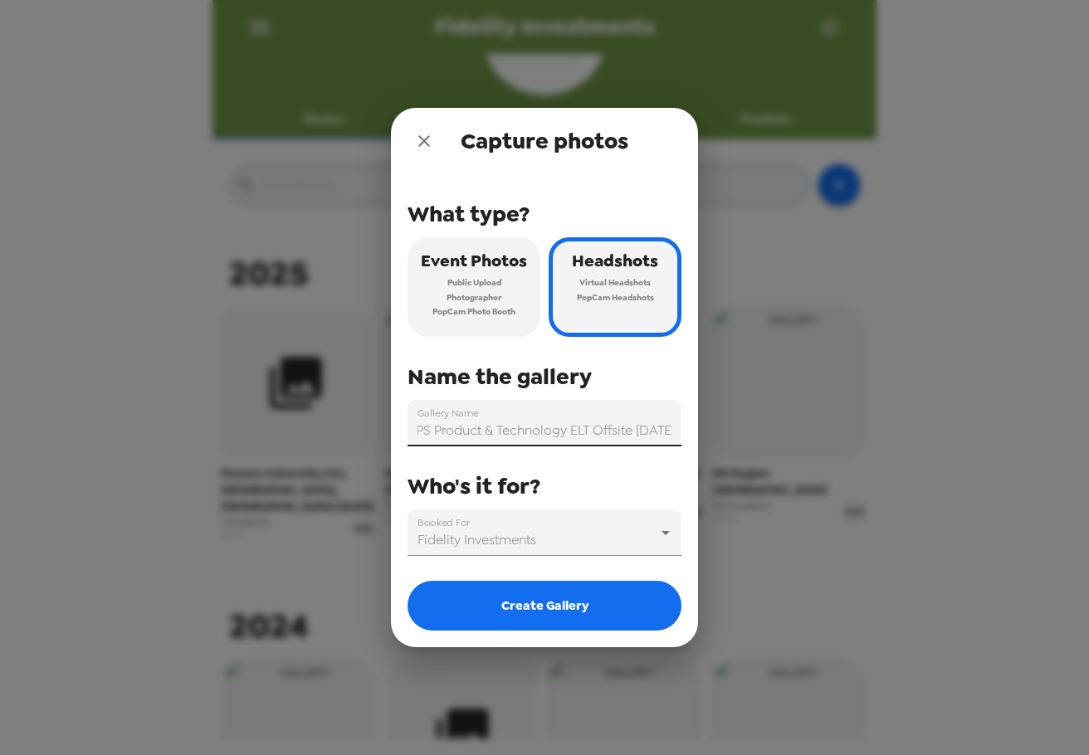
scroll to position [0, 17]
click at [628, 433] on input "SPS Product & Technology ELT Offsite 10/7/25" at bounding box center [545, 423] width 274 height 46
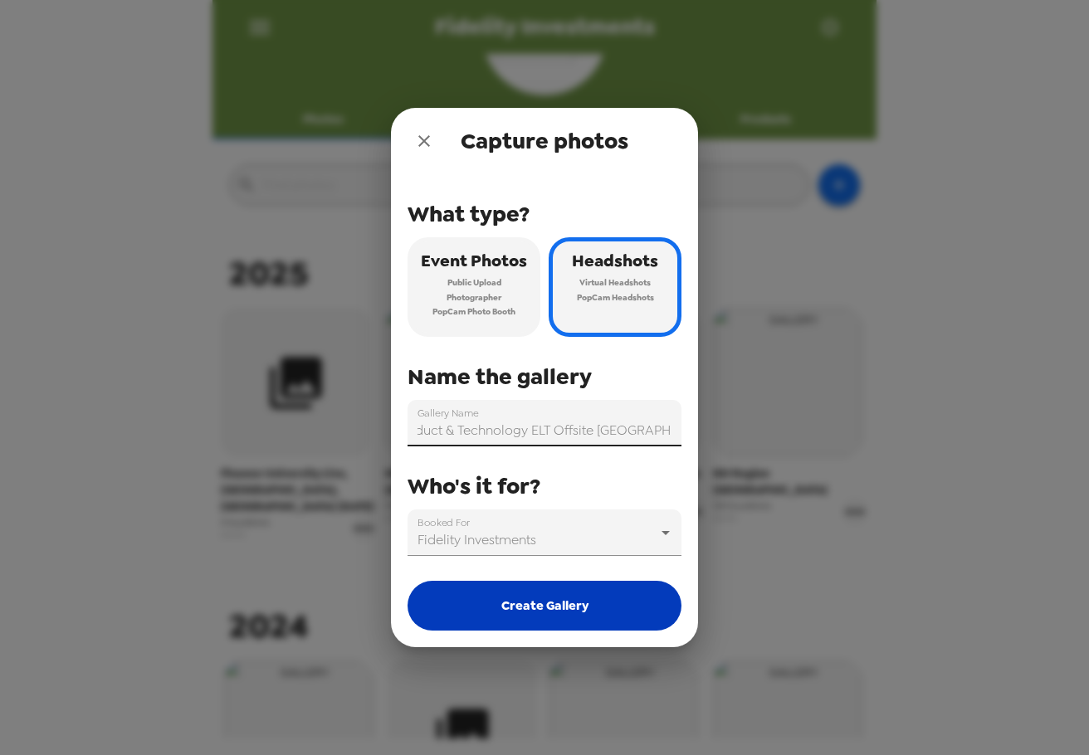
click at [519, 608] on button "Create Gallery" at bounding box center [545, 606] width 274 height 50
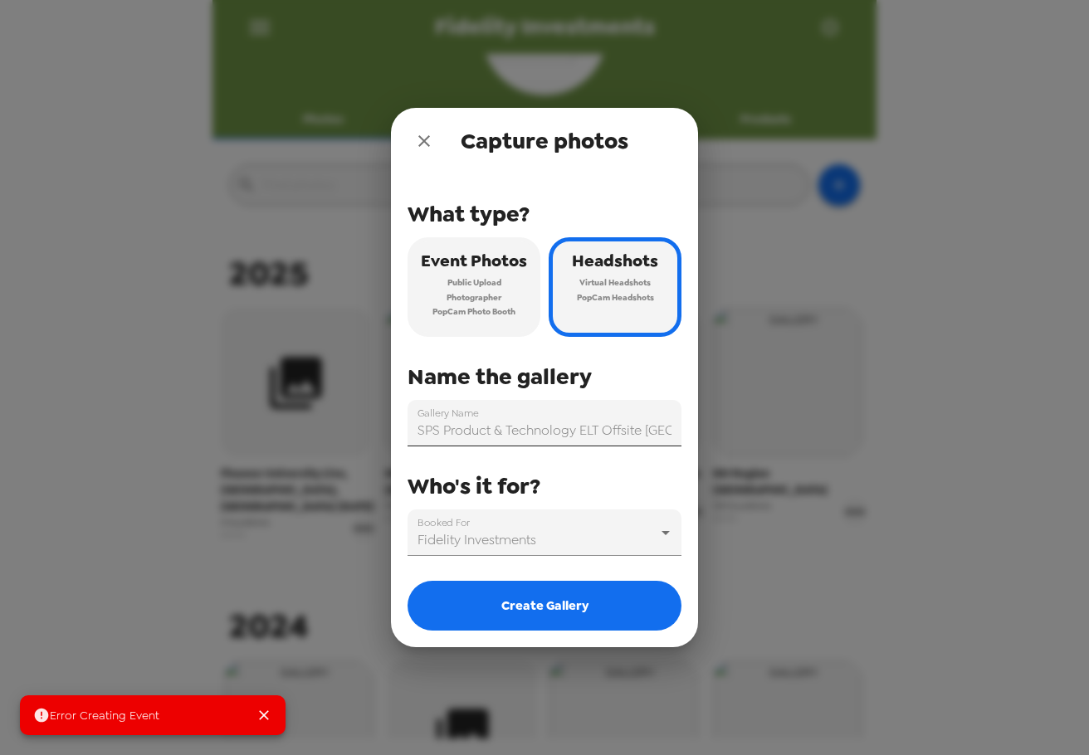
click at [575, 431] on input "SPS Product & Technology ELT Offsite Durham NC 10/7/25" at bounding box center [545, 423] width 274 height 46
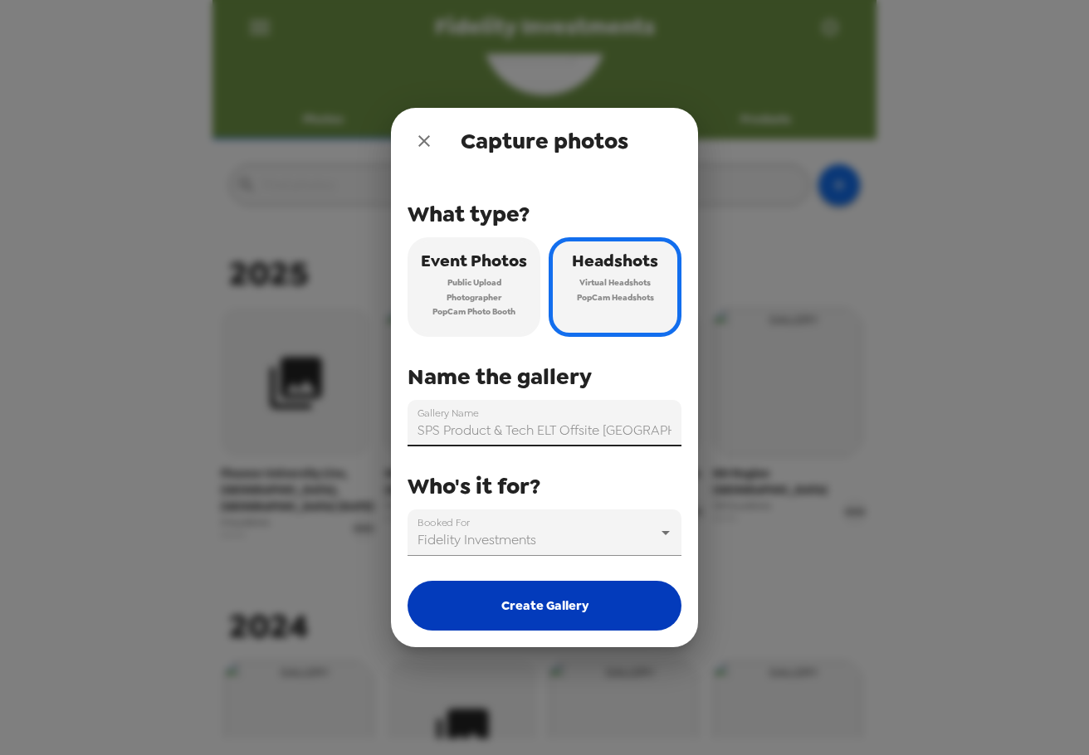
type input "SPS Product & Tech ELT Offsite Durham NC 10/7/25"
click at [593, 610] on button "Create Gallery" at bounding box center [545, 606] width 274 height 50
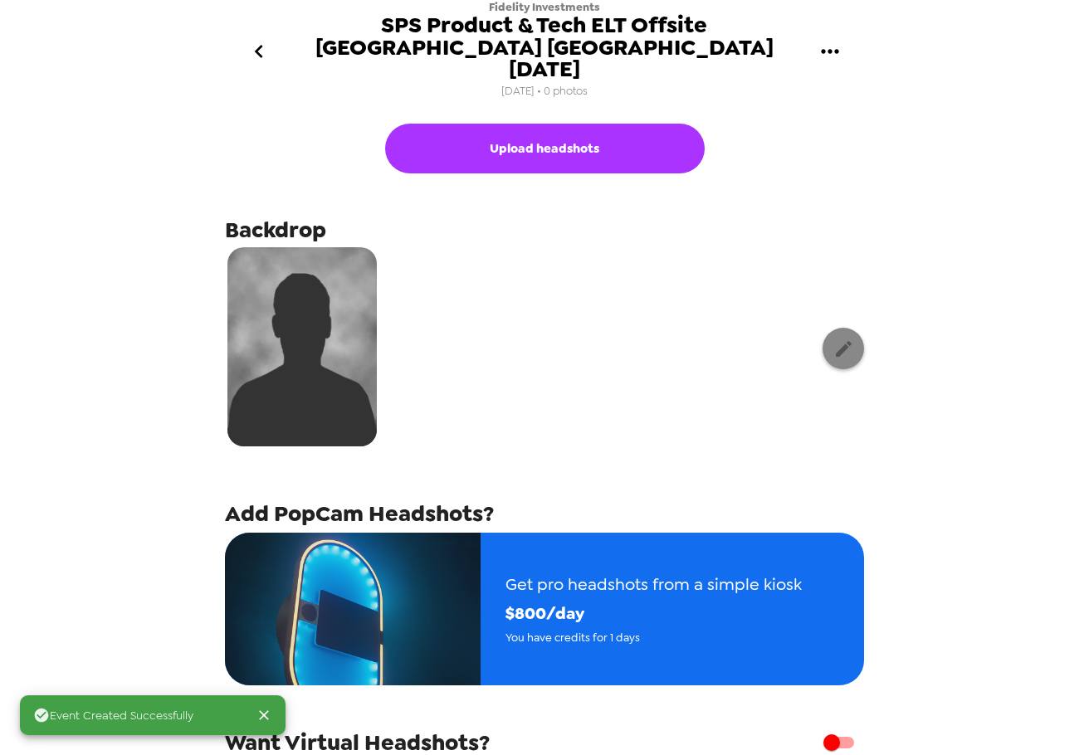
click at [833, 339] on icon "button" at bounding box center [843, 349] width 21 height 21
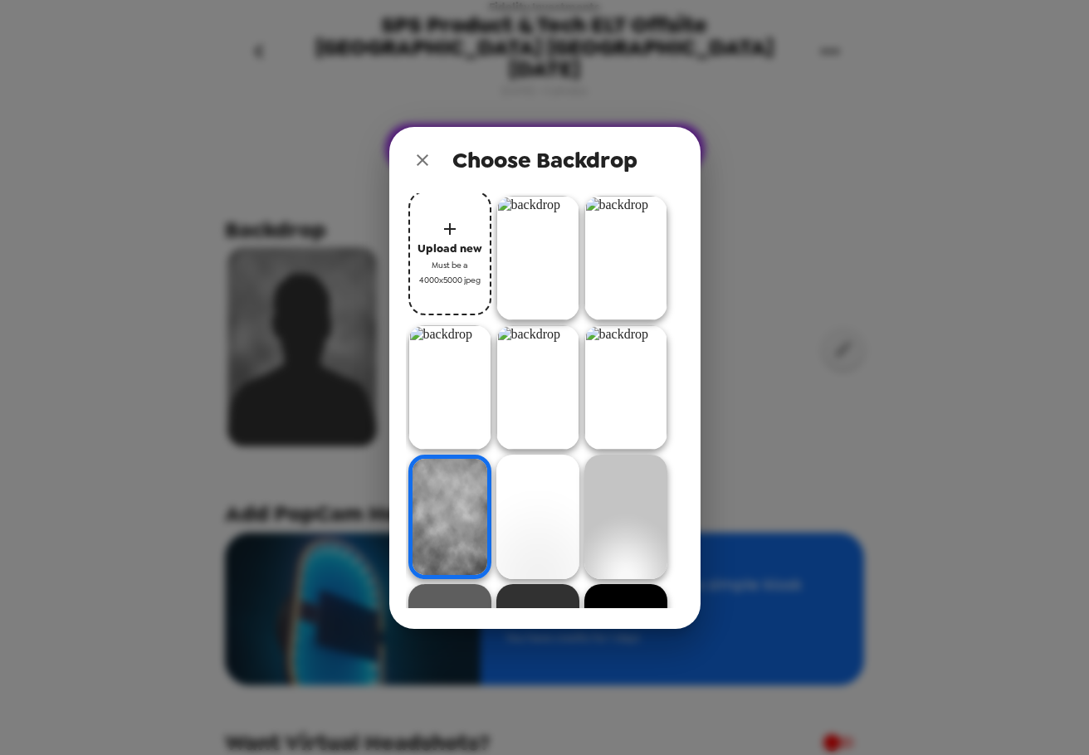
click at [549, 266] on img at bounding box center [537, 258] width 83 height 125
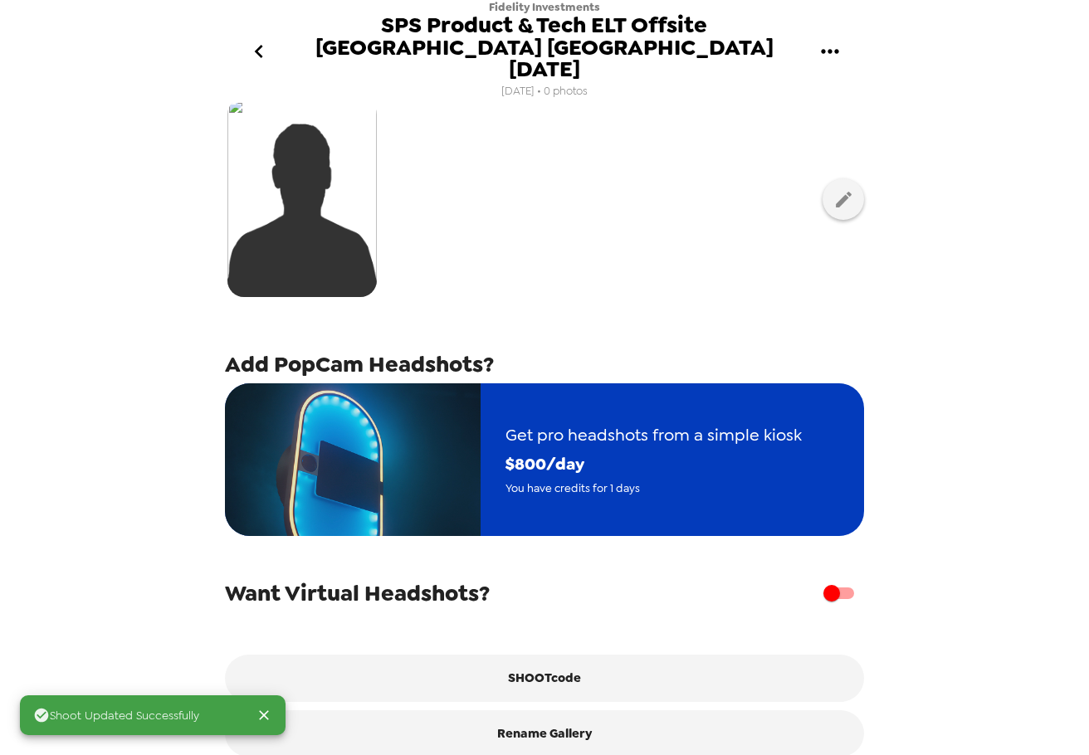
scroll to position [151, 0]
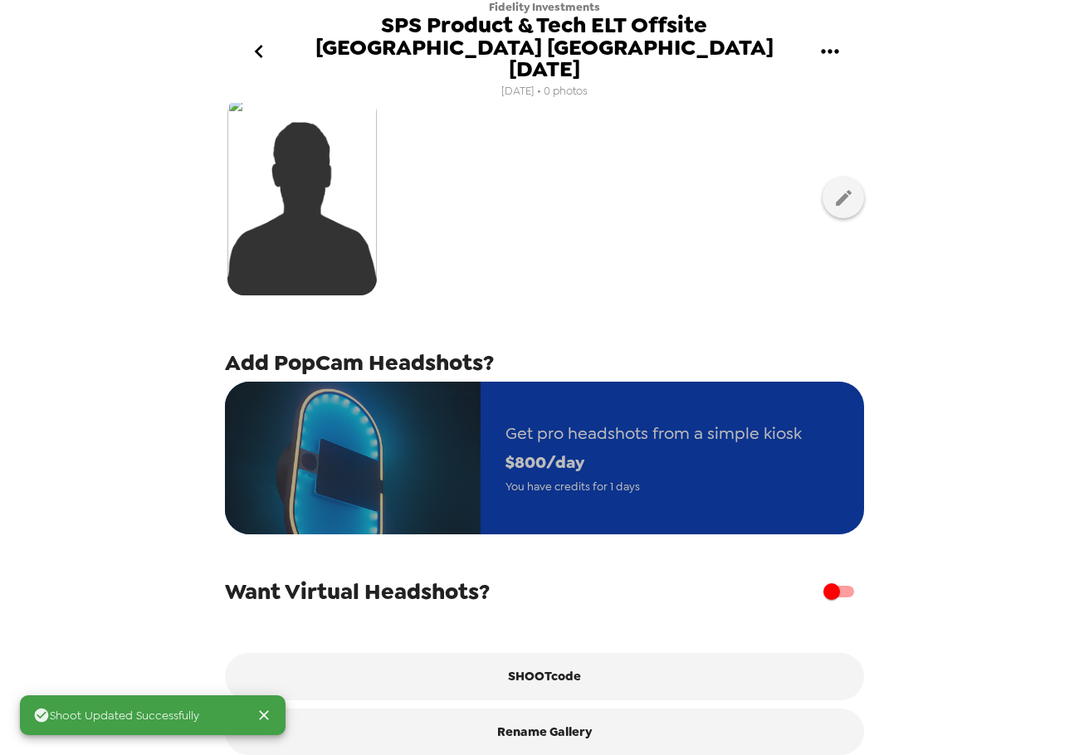
click at [573, 419] on span "Get pro headshots from a simple kiosk" at bounding box center [654, 433] width 296 height 29
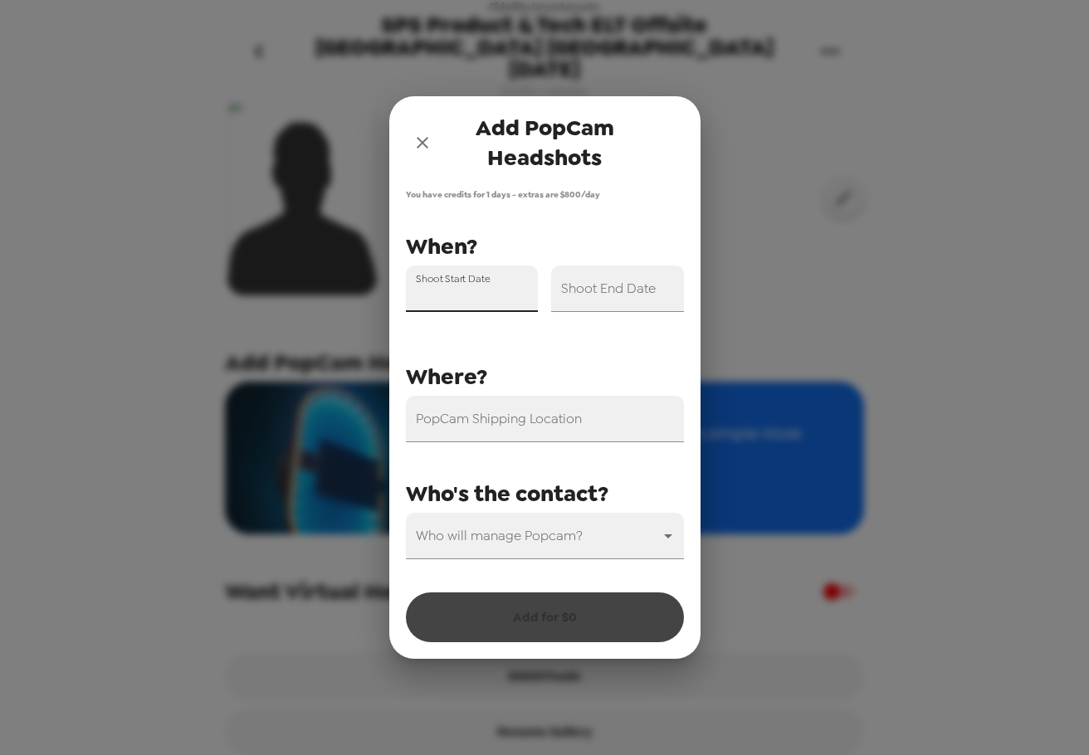
click at [473, 287] on div "Shoot Start Date" at bounding box center [472, 289] width 133 height 46
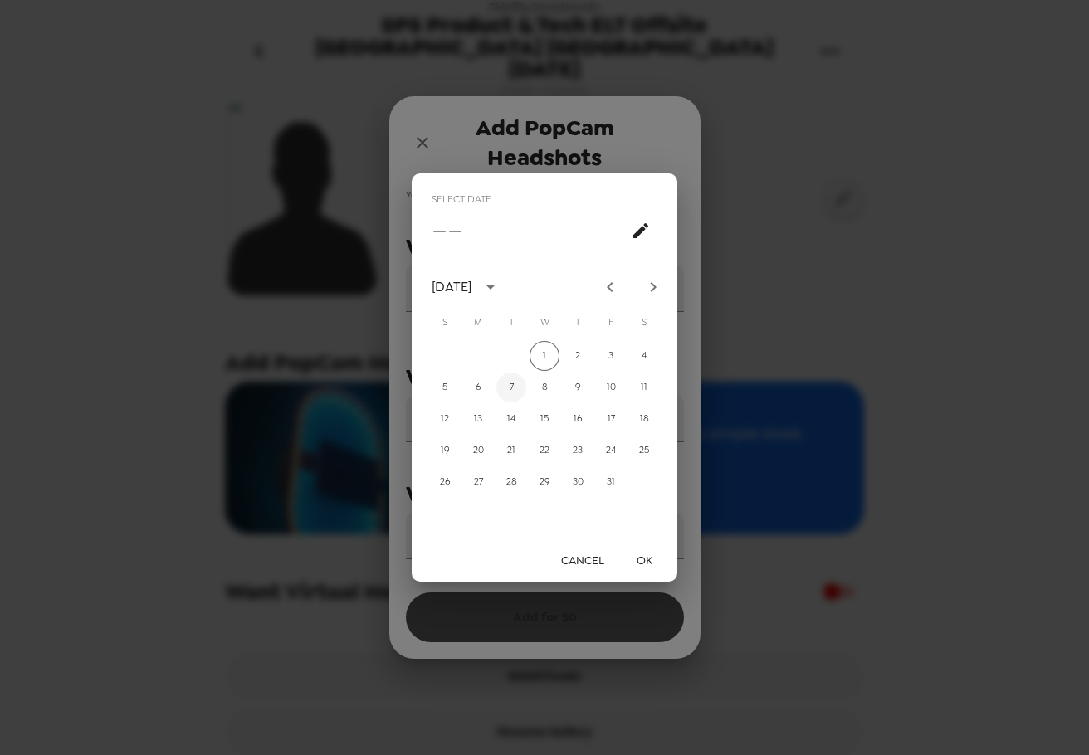
drag, startPoint x: 510, startPoint y: 389, endPoint x: 588, endPoint y: 547, distance: 176.7
click at [510, 390] on button "7" at bounding box center [511, 388] width 30 height 30
type input "10/07/2025"
drag, startPoint x: 639, startPoint y: 561, endPoint x: 635, endPoint y: 514, distance: 47.5
click at [639, 560] on button "OK" at bounding box center [644, 560] width 53 height 31
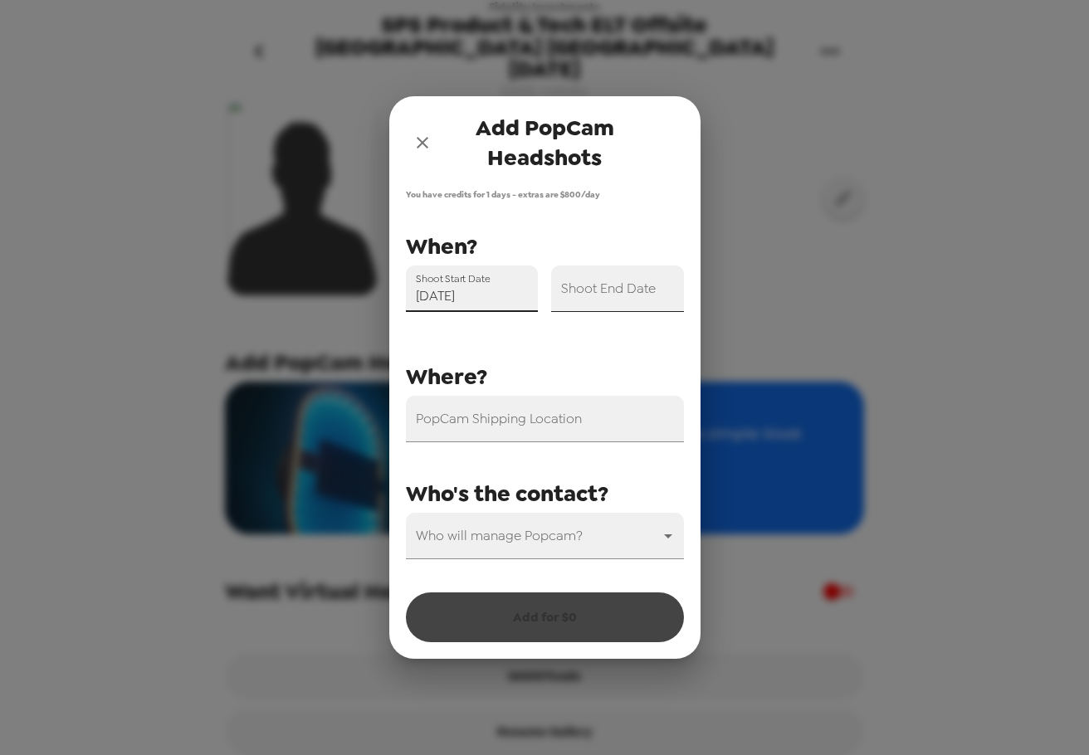
click at [623, 289] on div "Shoot End Date" at bounding box center [617, 289] width 133 height 46
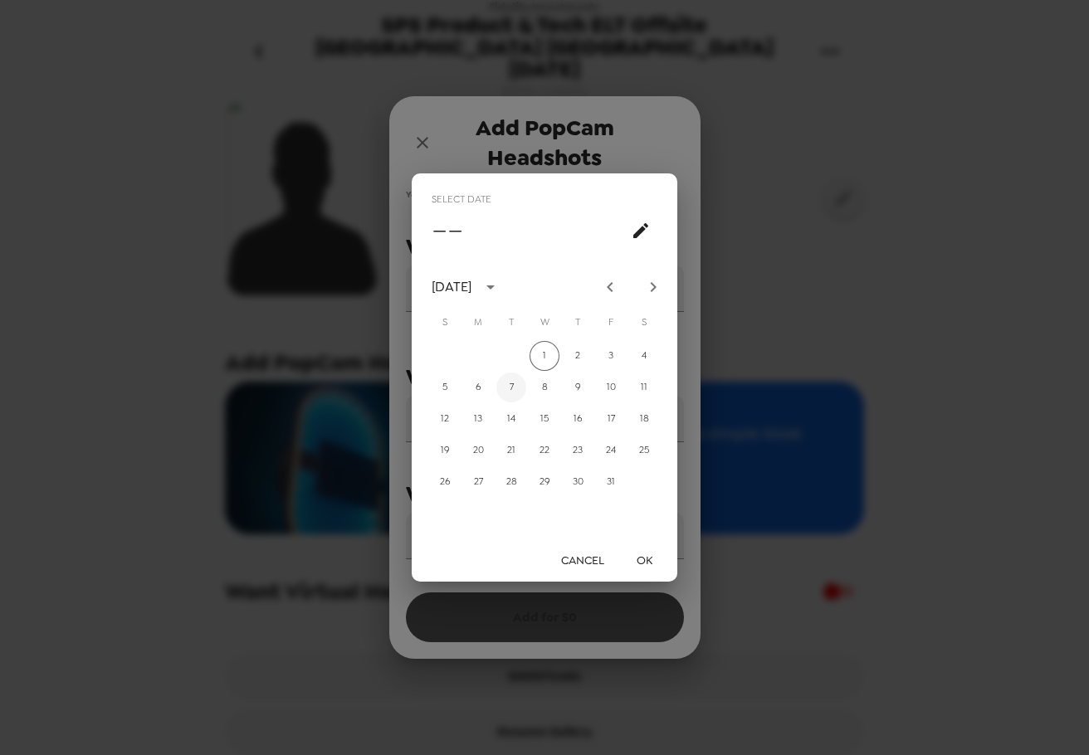
drag, startPoint x: 515, startPoint y: 387, endPoint x: 635, endPoint y: 554, distance: 205.8
click at [515, 388] on button "7" at bounding box center [511, 388] width 30 height 30
type input "10/07/2025"
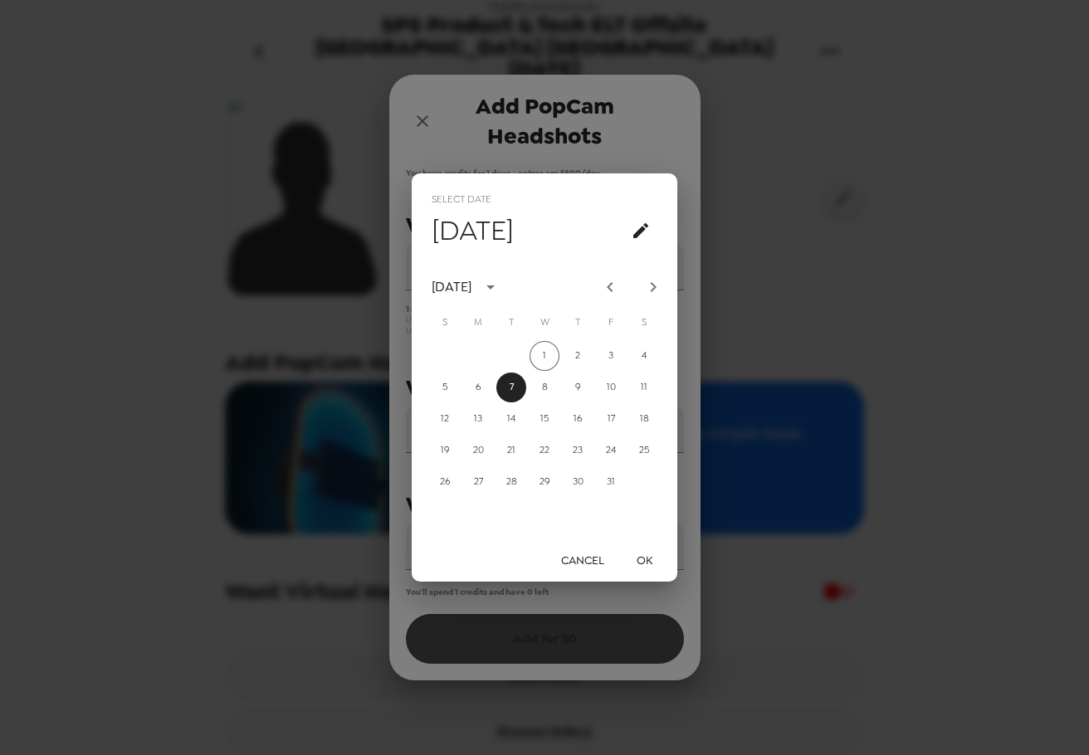
click at [653, 566] on button "OK" at bounding box center [644, 560] width 53 height 31
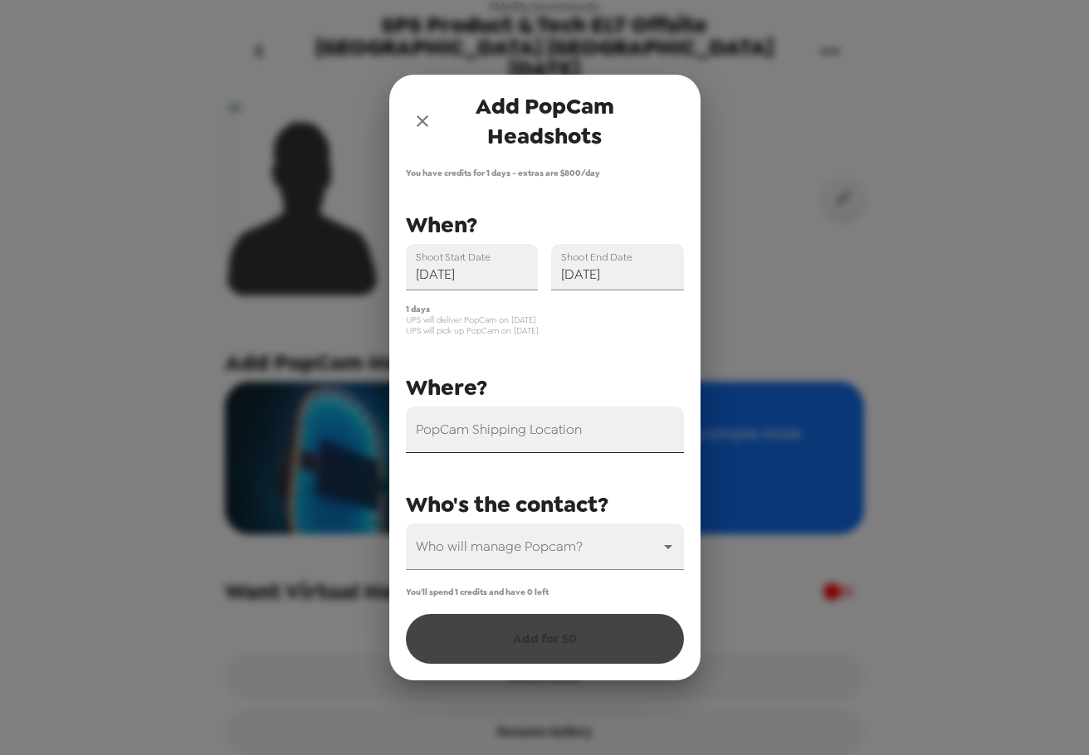
drag, startPoint x: 464, startPoint y: 459, endPoint x: 478, endPoint y: 440, distance: 23.7
click at [466, 459] on div "PopCam Shipping Location Shoot Start Date 10/07/2025 Shoot End Date 10/07/2025 …" at bounding box center [538, 389] width 291 height 364
click at [483, 431] on div "PopCam Shipping Location" at bounding box center [545, 430] width 278 height 46
paste input "100 New Millenium Way, Durham, NC, Room is Creekside Commons, Floor: LS, Zone: I"
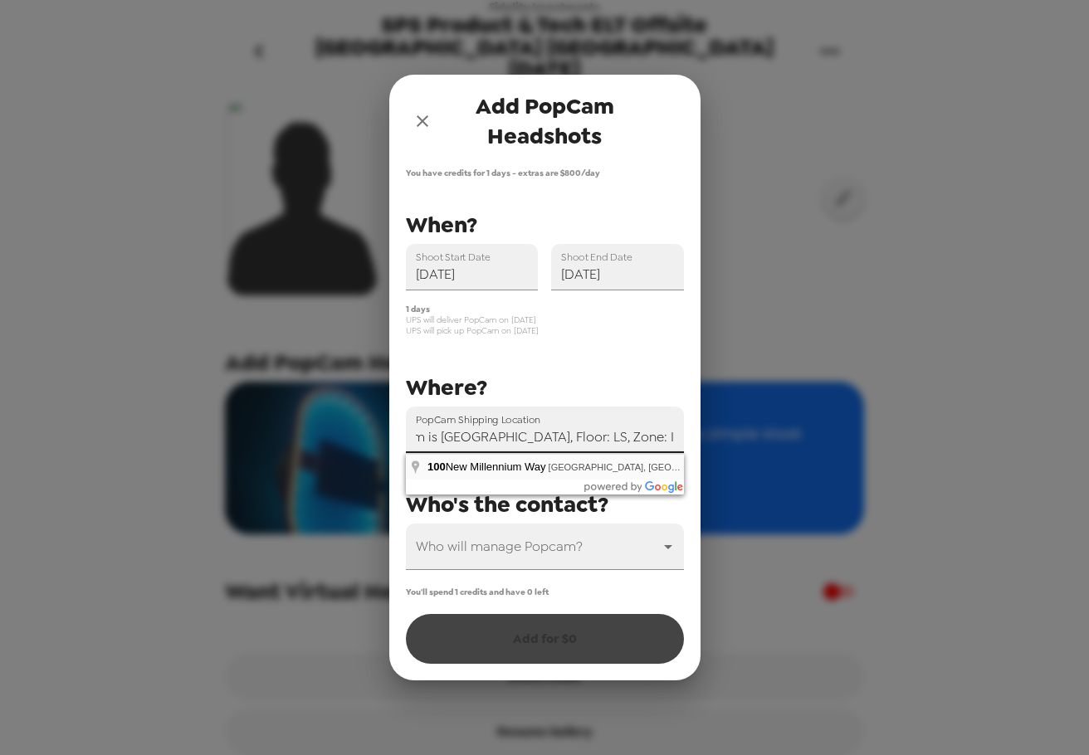
type input "100 New Millennium Way, Durham, NC, USA"
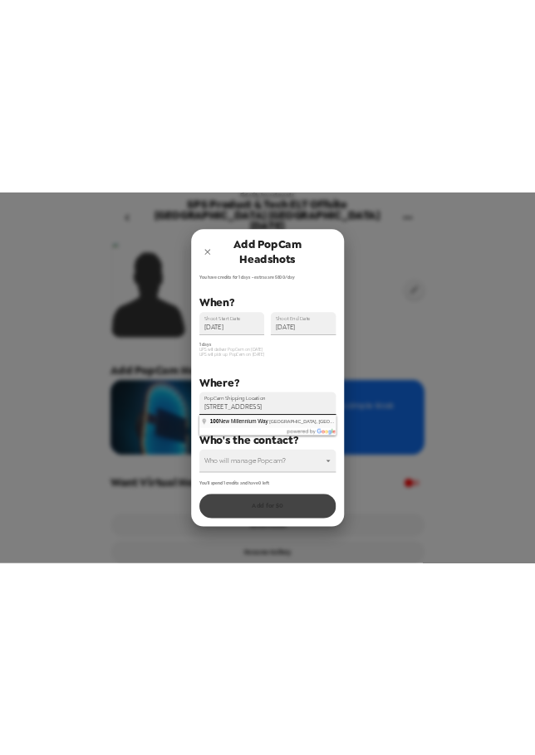
scroll to position [0, 0]
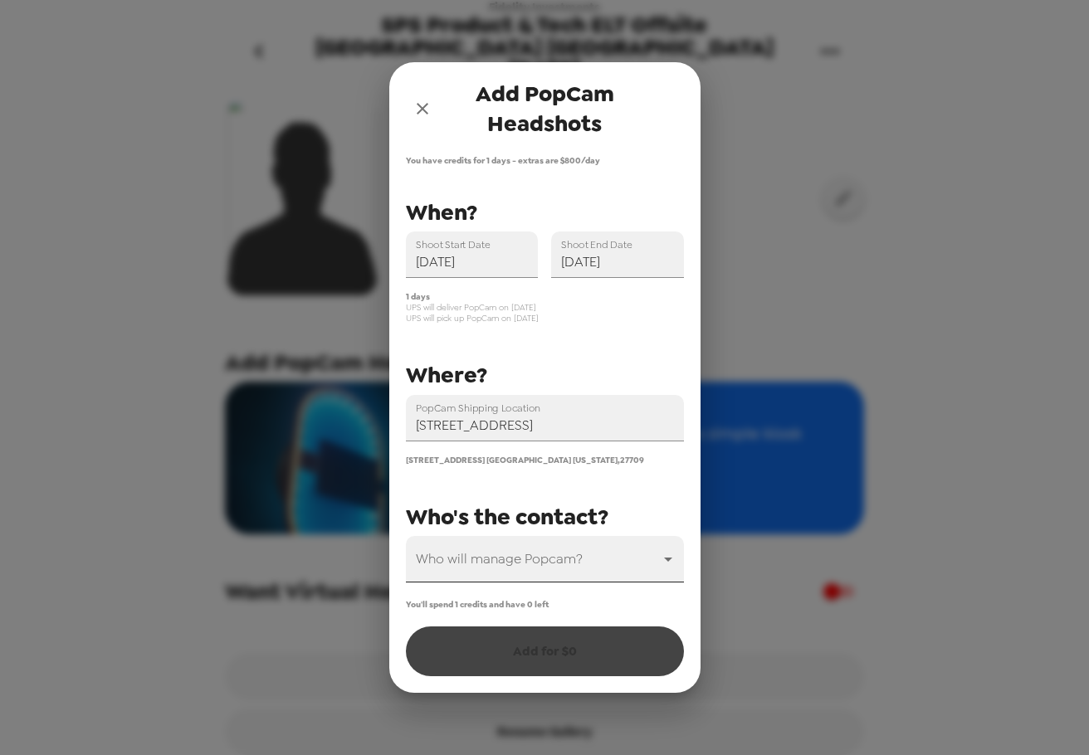
click at [514, 571] on body "Fidelity Investments SPS Product & Tech ELT Offsite Durham NC 10/7/25 10/1/25 •…" at bounding box center [544, 377] width 1089 height 755
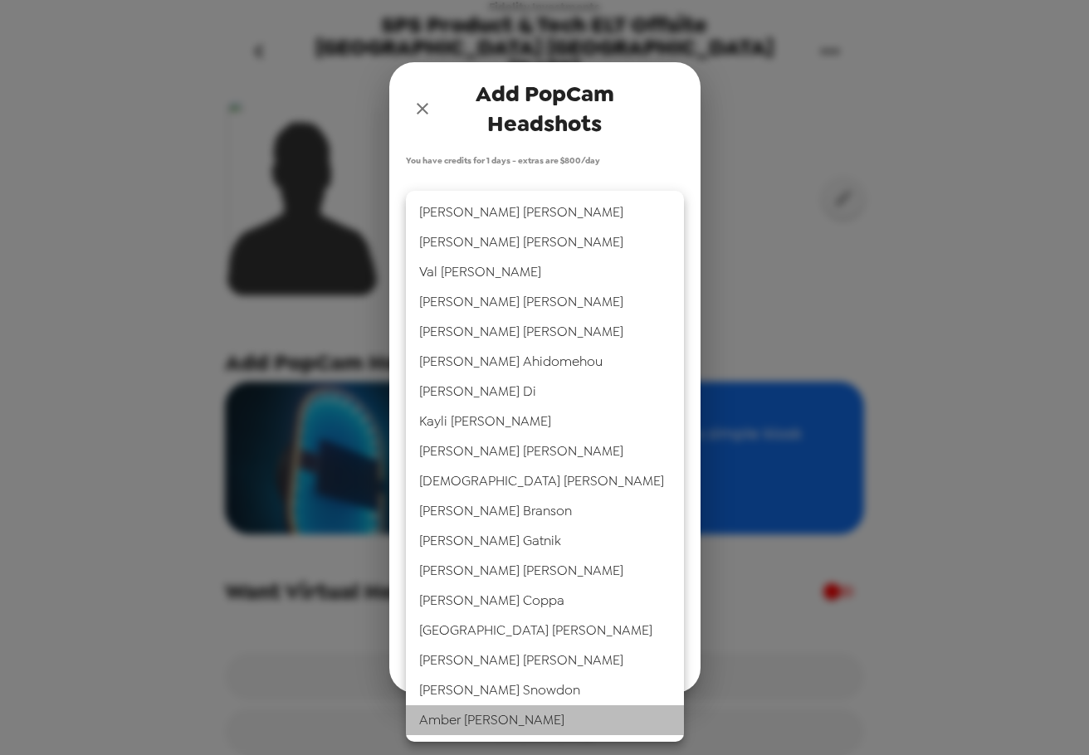
click at [516, 723] on li "Amber Gagnon" at bounding box center [545, 721] width 278 height 30
type input "79826"
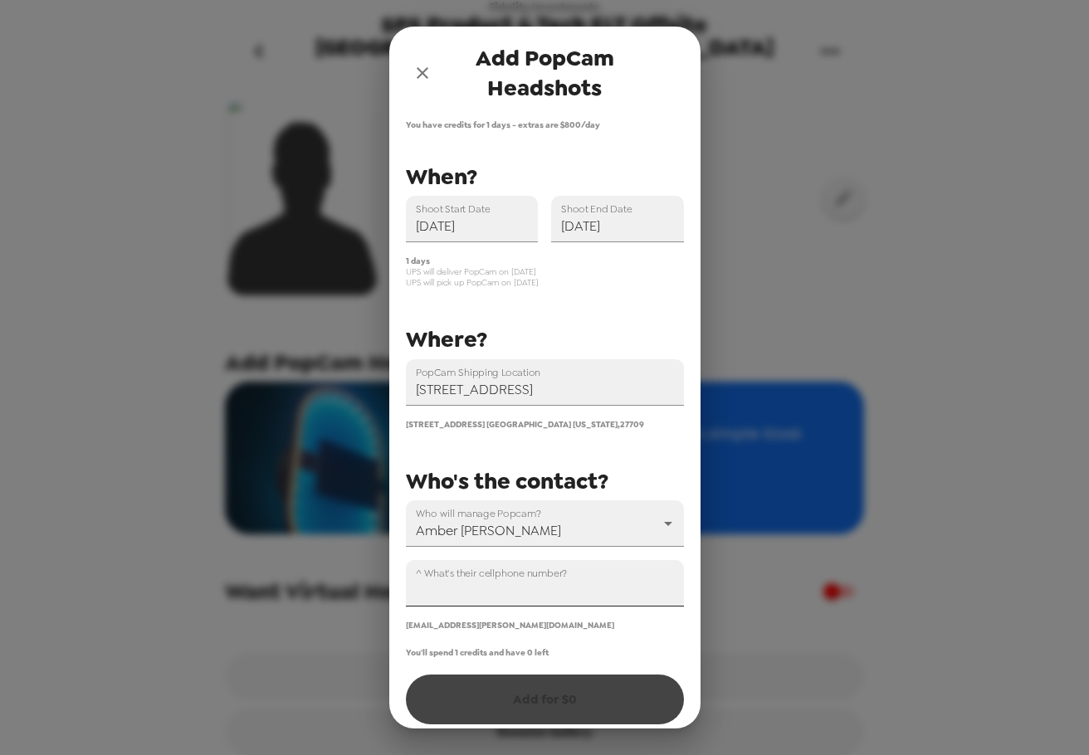
click at [457, 594] on input "^ What's their cellphone number?" at bounding box center [545, 583] width 278 height 46
paste input "+1 (603) 716-8655"
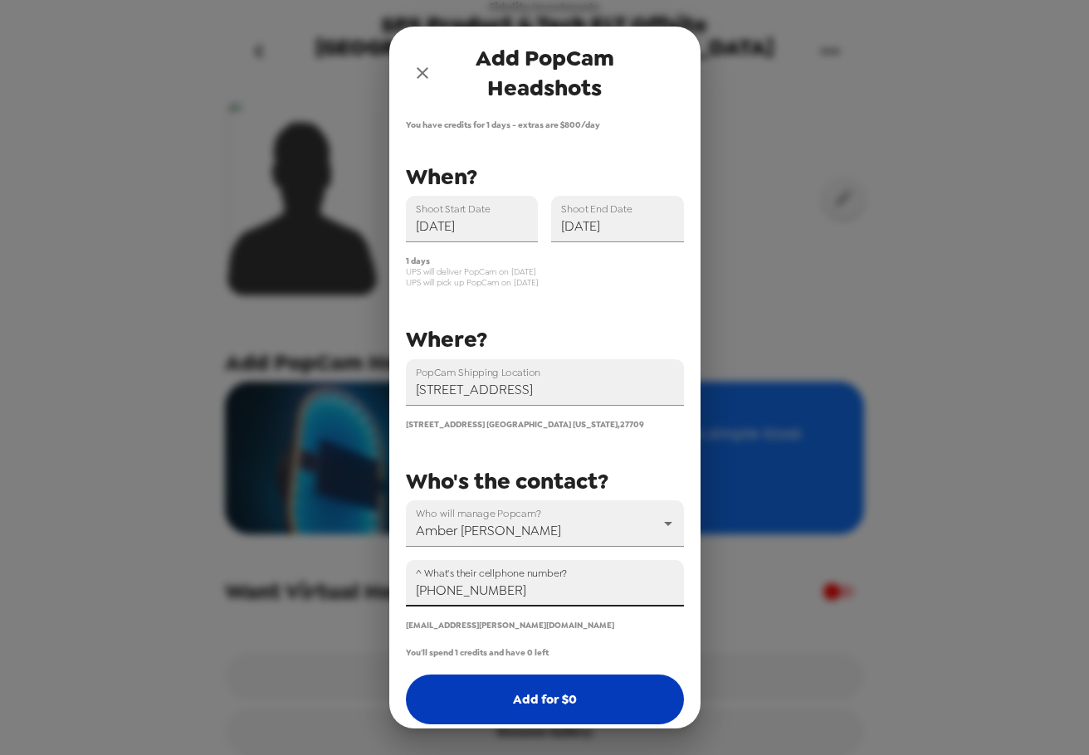
type input "+1 (603) 716-8655"
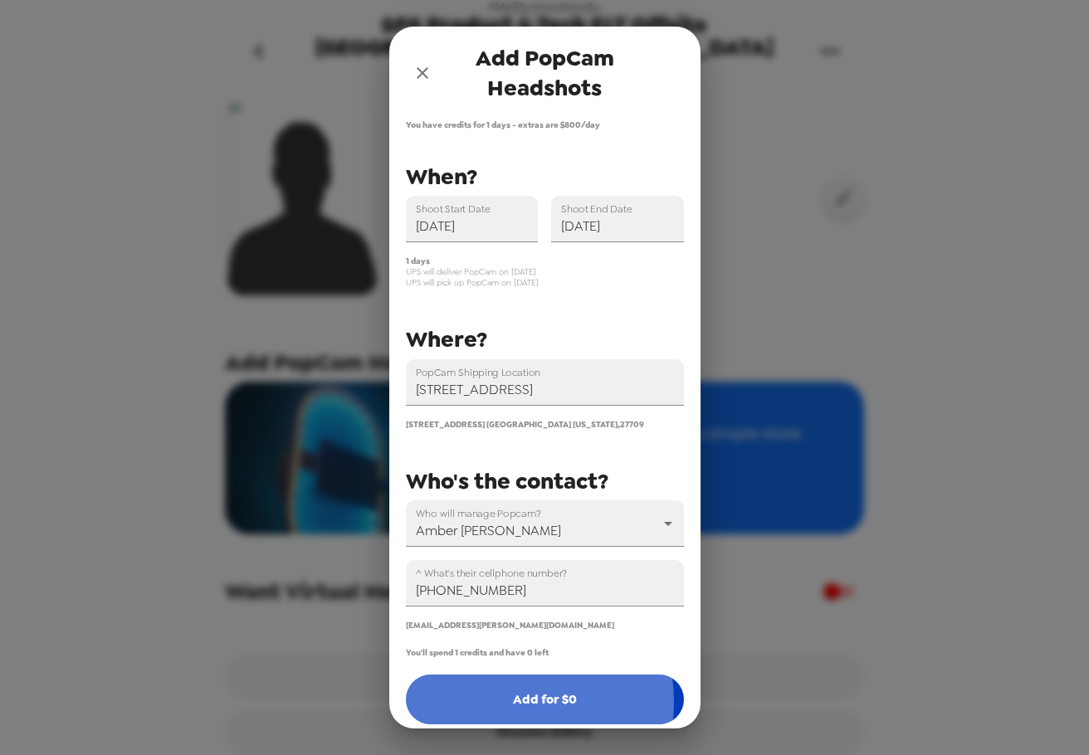
click at [504, 702] on button "Add for $ 0" at bounding box center [545, 700] width 278 height 50
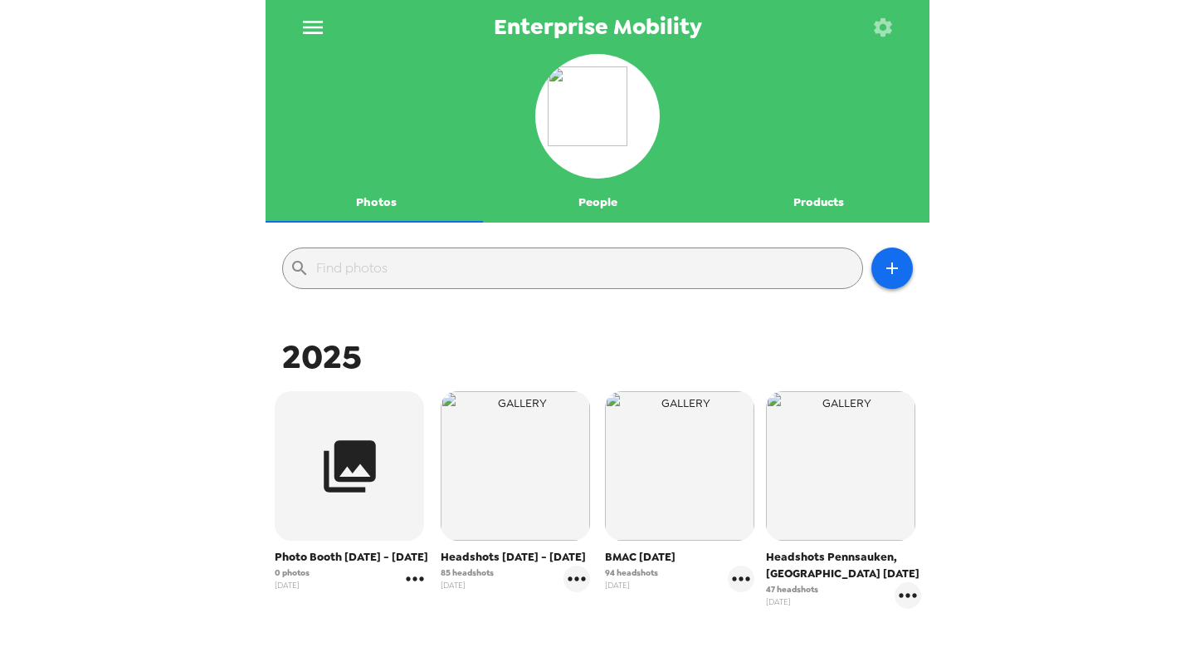
drag, startPoint x: 431, startPoint y: 572, endPoint x: 418, endPoint y: 579, distance: 14.9
click at [429, 573] on div "Photo Booth [DATE] - [DATE] 0 photos [DATE] Headshots [DATE] - [DATE] 85 headsh…" at bounding box center [598, 512] width 656 height 251
click at [417, 579] on icon "gallery menu" at bounding box center [415, 578] width 17 height 4
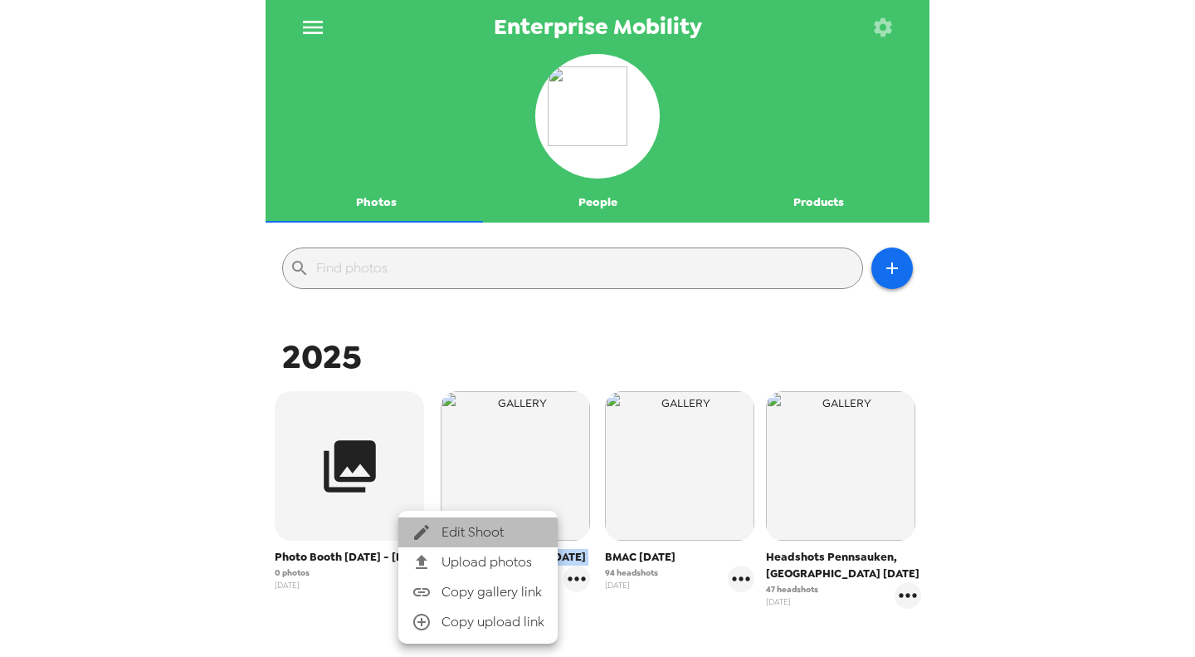
click at [462, 532] on span "Edit Shoot" at bounding box center [493, 532] width 103 height 20
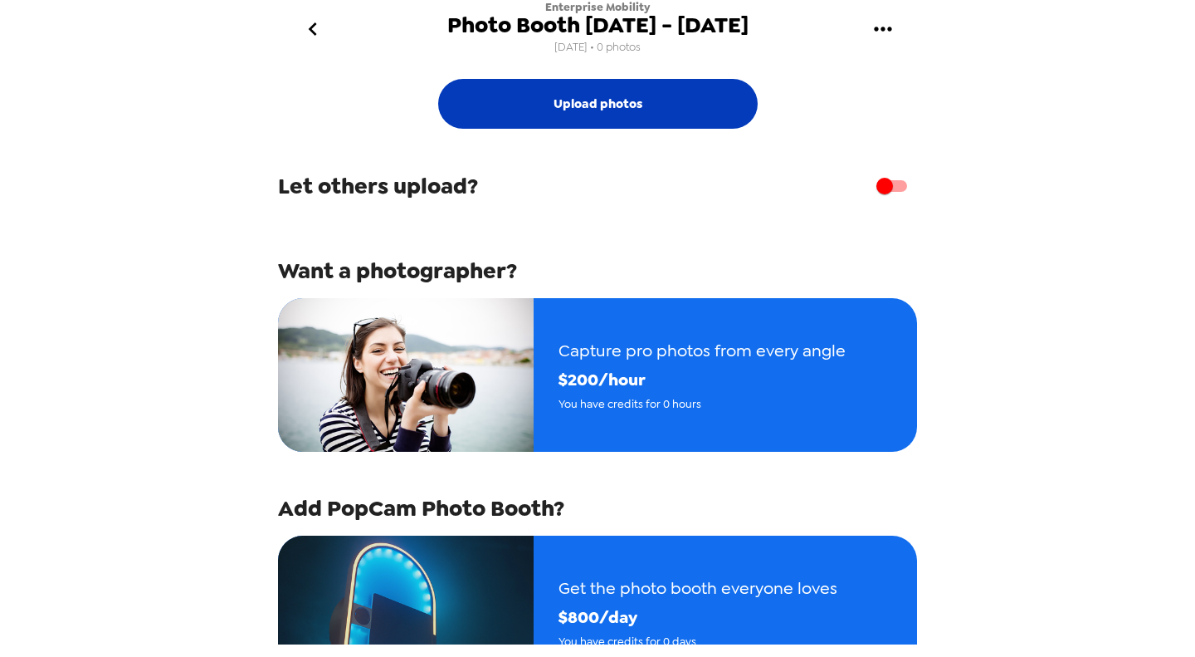
click at [510, 105] on button "Upload photos" at bounding box center [598, 104] width 320 height 50
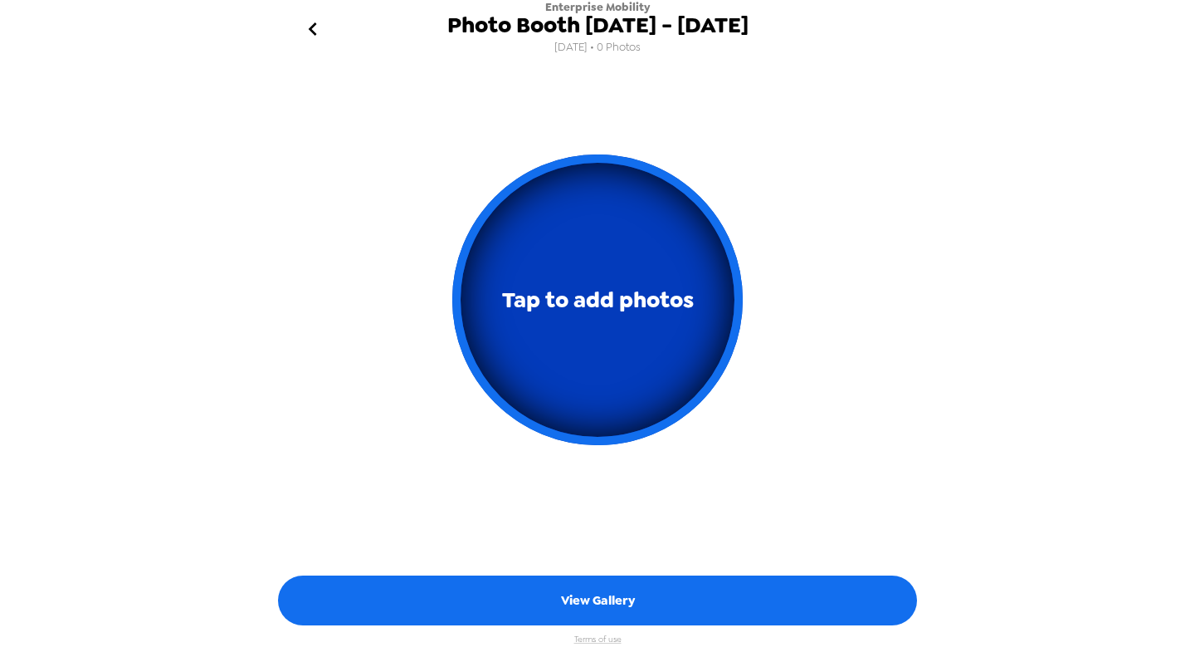
click at [592, 302] on span "Tap to add photos" at bounding box center [598, 300] width 192 height 39
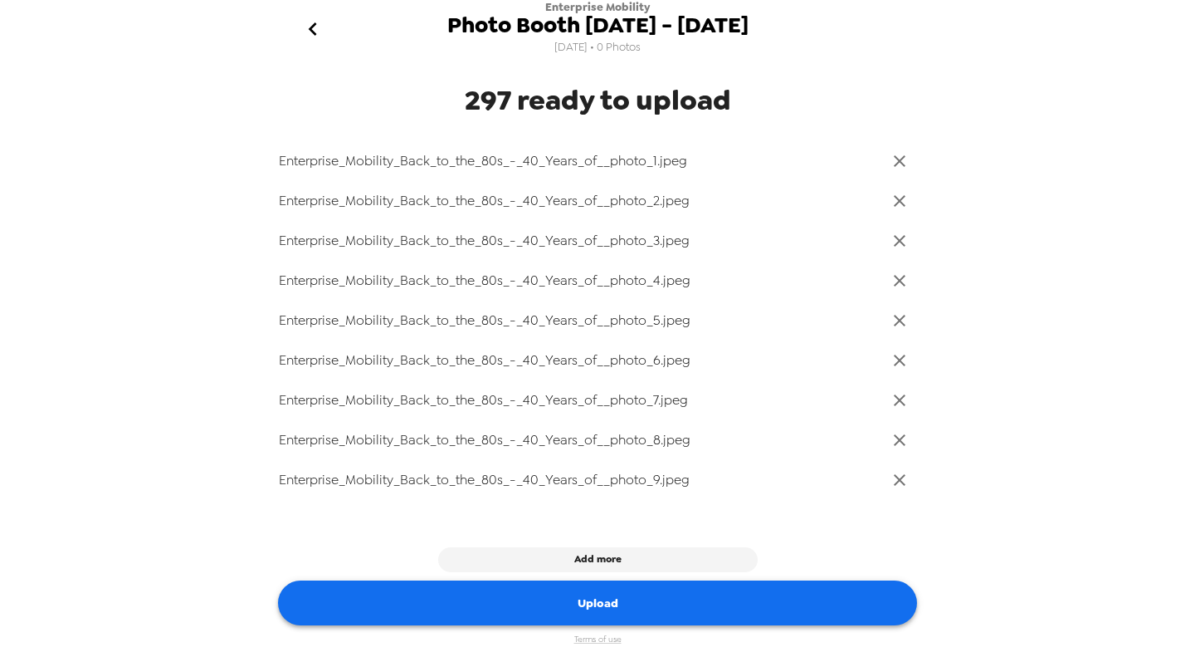
click at [683, 610] on button "Upload" at bounding box center [597, 603] width 639 height 46
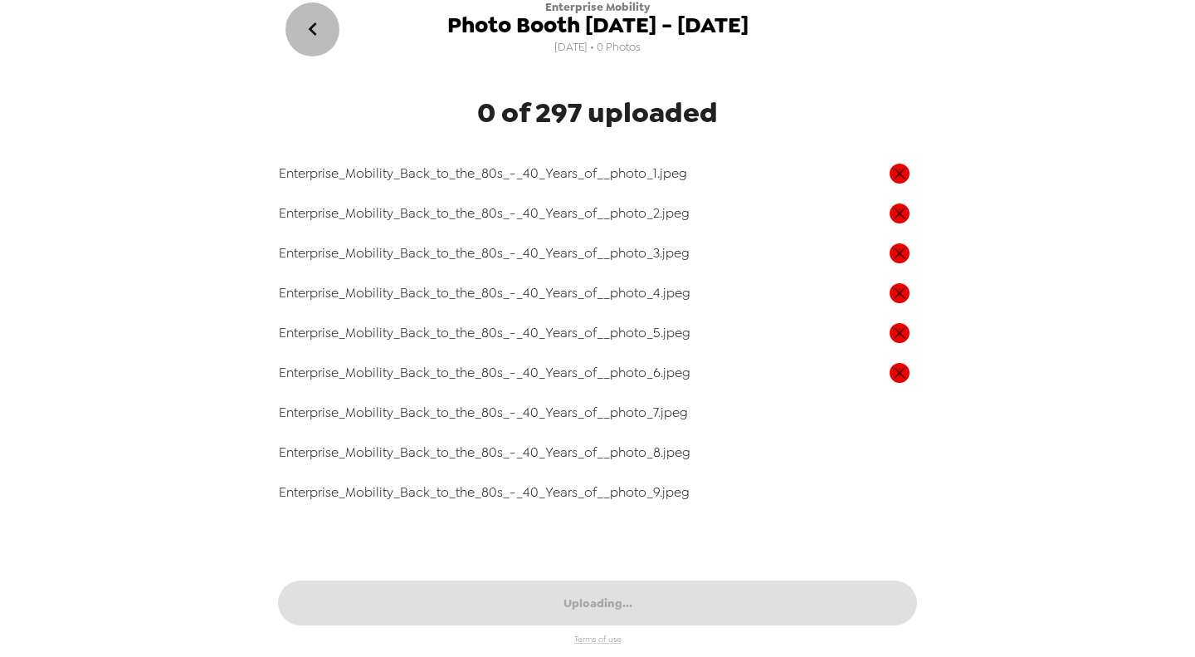
click at [323, 15] on button "go back" at bounding box center [313, 29] width 54 height 54
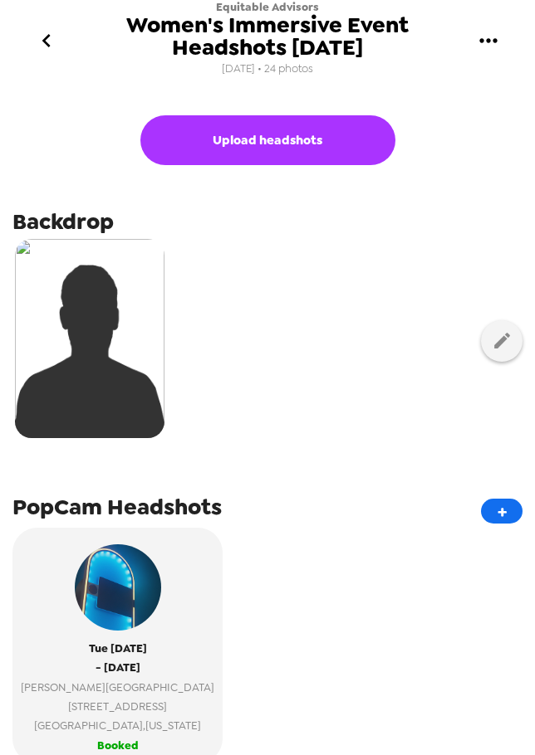
scroll to position [332, 0]
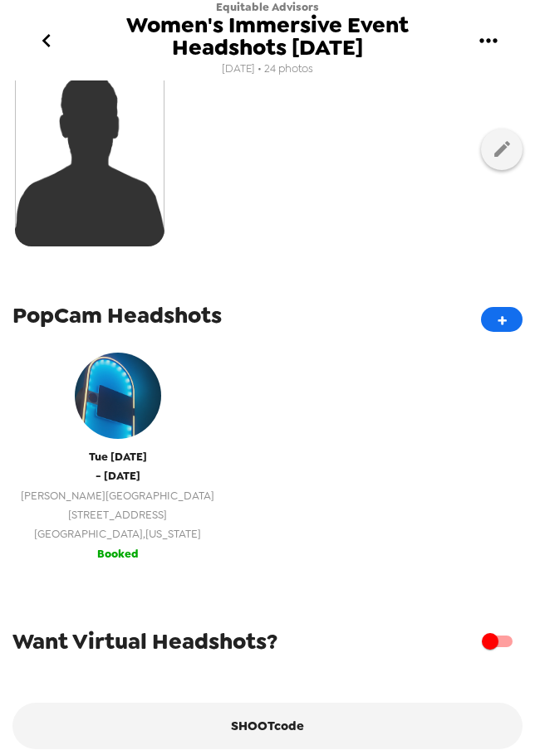
click at [193, 507] on span "[STREET_ADDRESS]" at bounding box center [117, 515] width 193 height 19
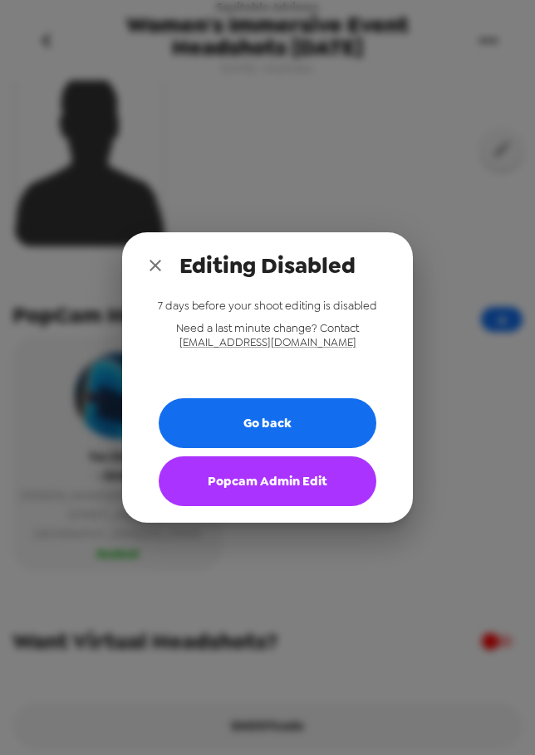
click at [299, 489] on button "Popcam Admin Edit" at bounding box center [268, 482] width 218 height 50
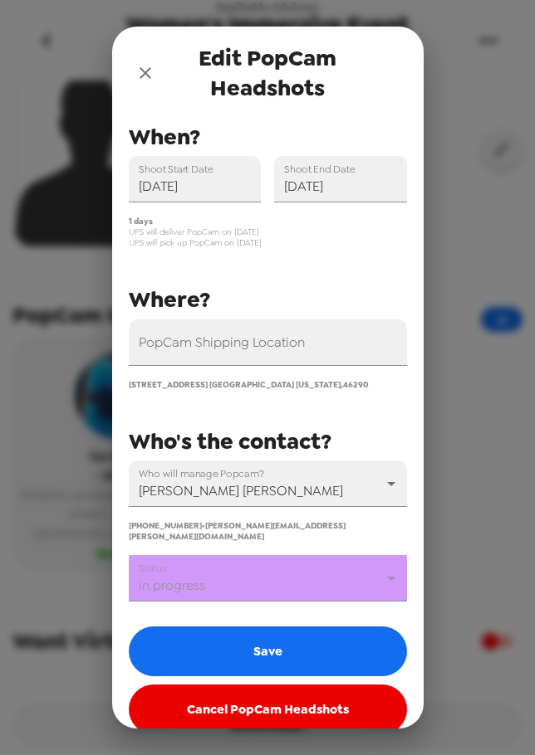
scroll to position [40, 0]
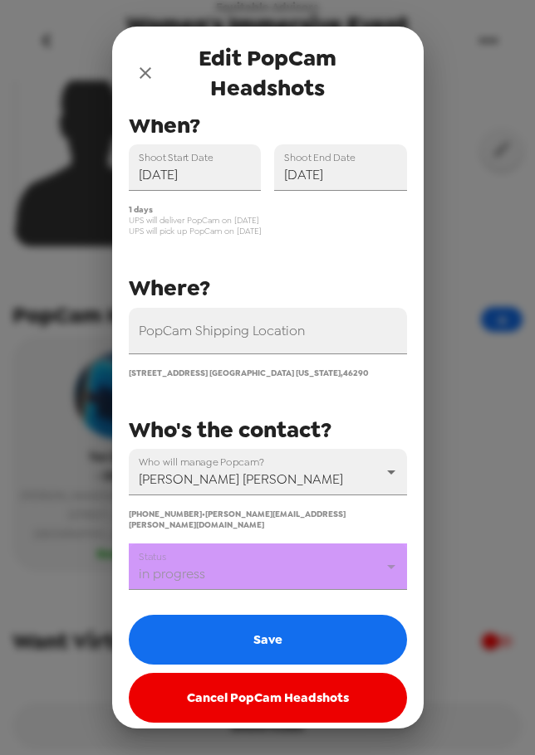
click at [288, 560] on body "Equitable Advisors Women's Immersive Event Headshots [DATE] [DATE] • 24 photos …" at bounding box center [267, 377] width 535 height 755
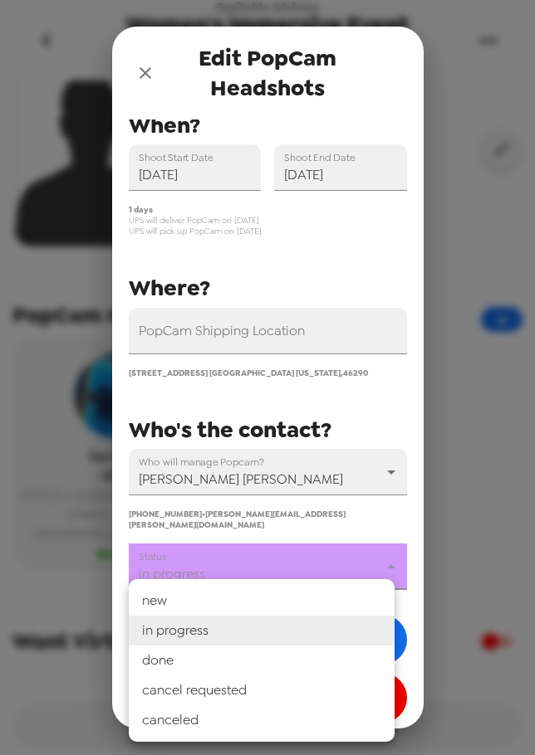
click at [270, 656] on li "done" at bounding box center [262, 661] width 266 height 30
type input "done"
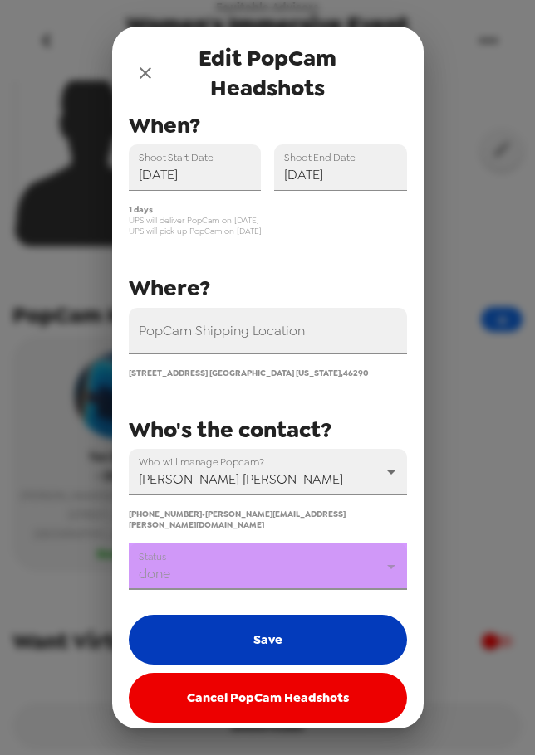
click at [281, 632] on button "Save" at bounding box center [268, 640] width 278 height 50
